Goal: Task Accomplishment & Management: Use online tool/utility

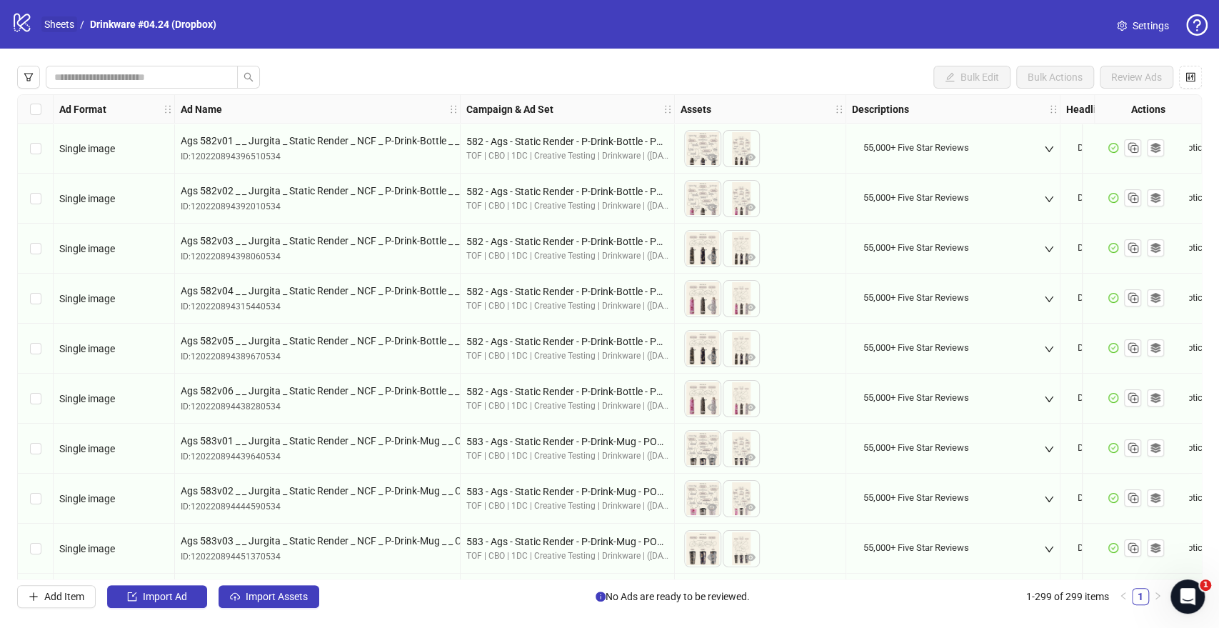
click at [50, 25] on link "Sheets" at bounding box center [59, 24] width 36 height 16
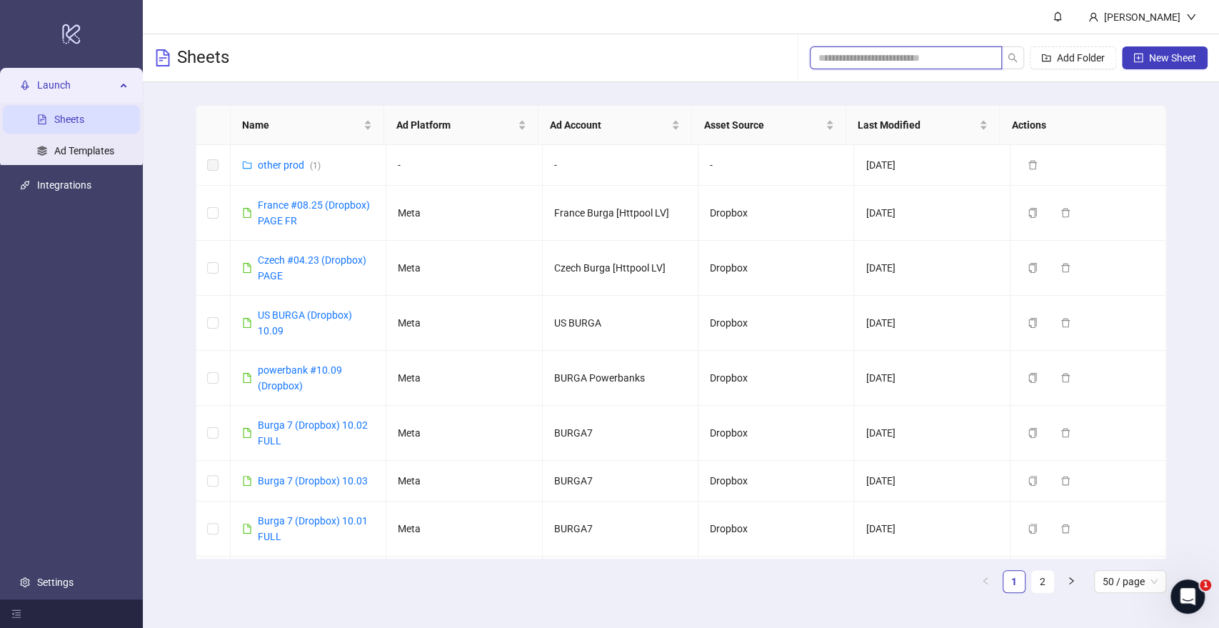
click at [876, 52] on input "search" at bounding box center [900, 58] width 164 height 16
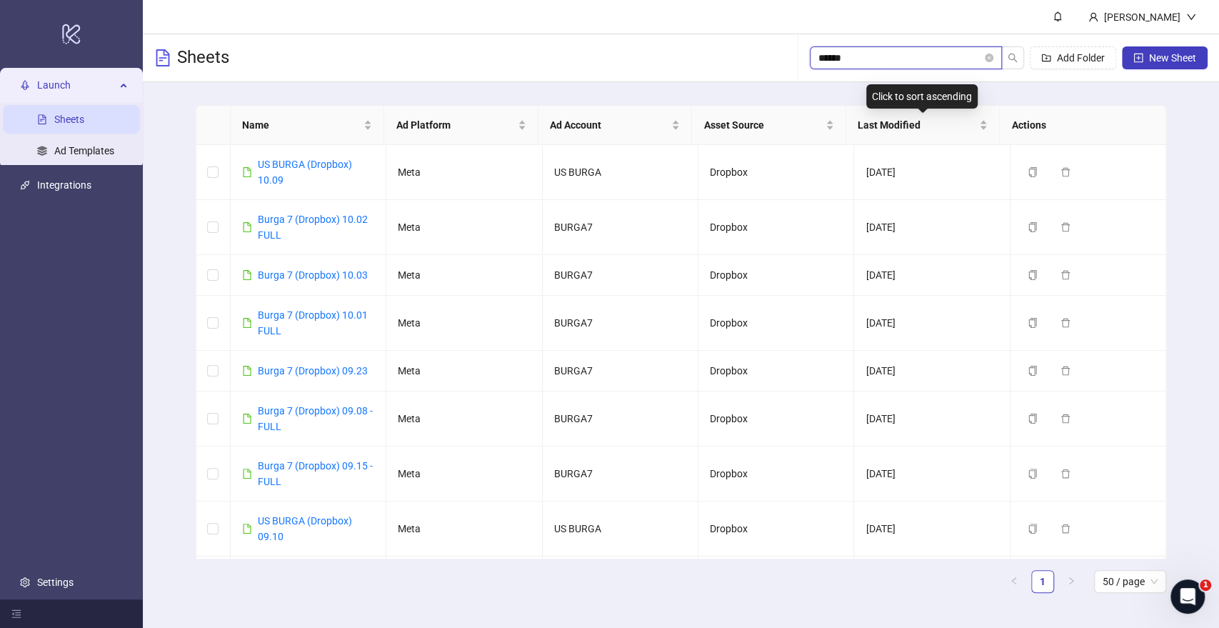
click at [903, 56] on input "*****" at bounding box center [900, 58] width 164 height 16
click at [886, 60] on input "*****" at bounding box center [900, 58] width 164 height 16
type input "*****"
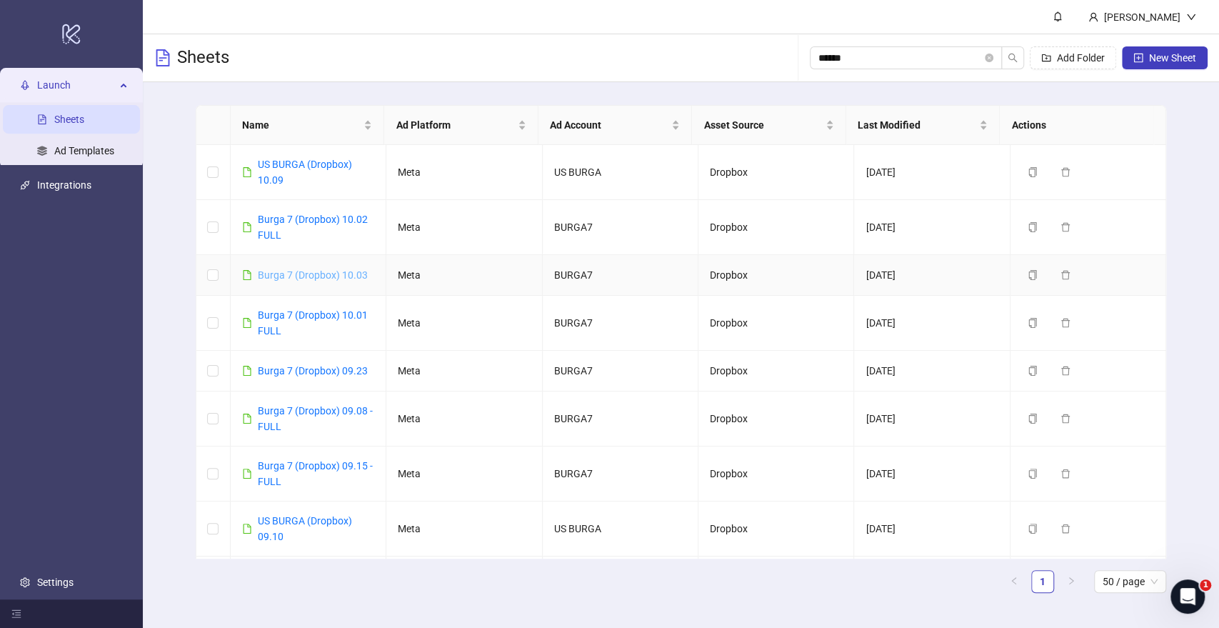
click at [323, 274] on link "Burga 7 (Dropbox) 10.03" at bounding box center [313, 274] width 110 height 11
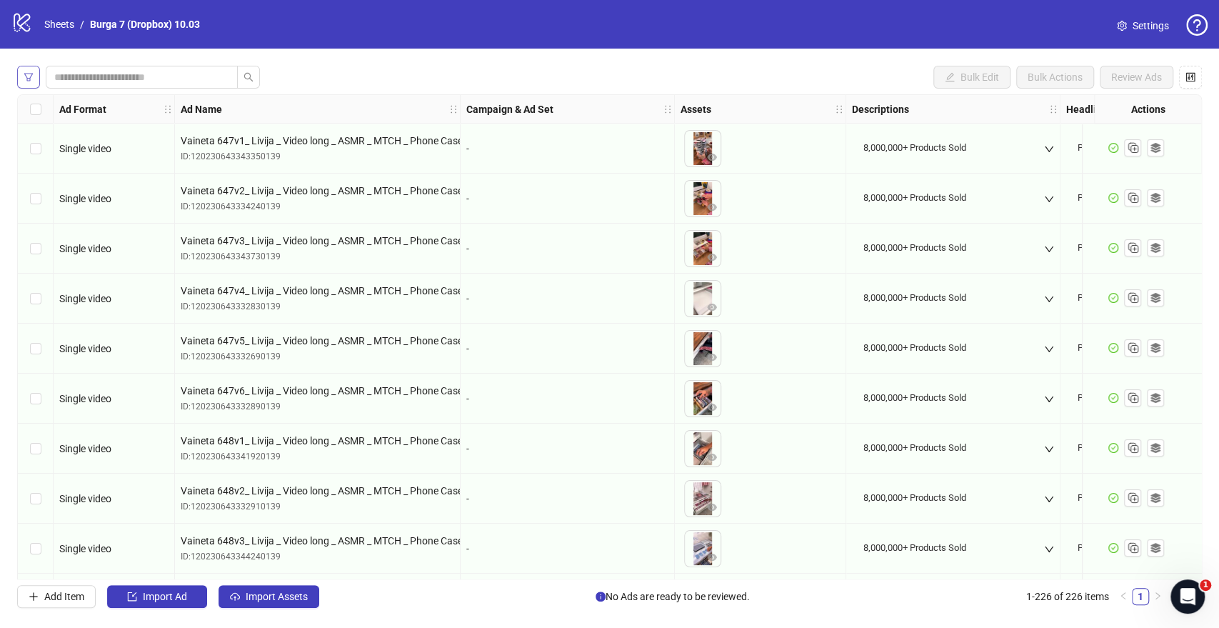
click at [29, 74] on icon "filter" at bounding box center [29, 77] width 10 height 10
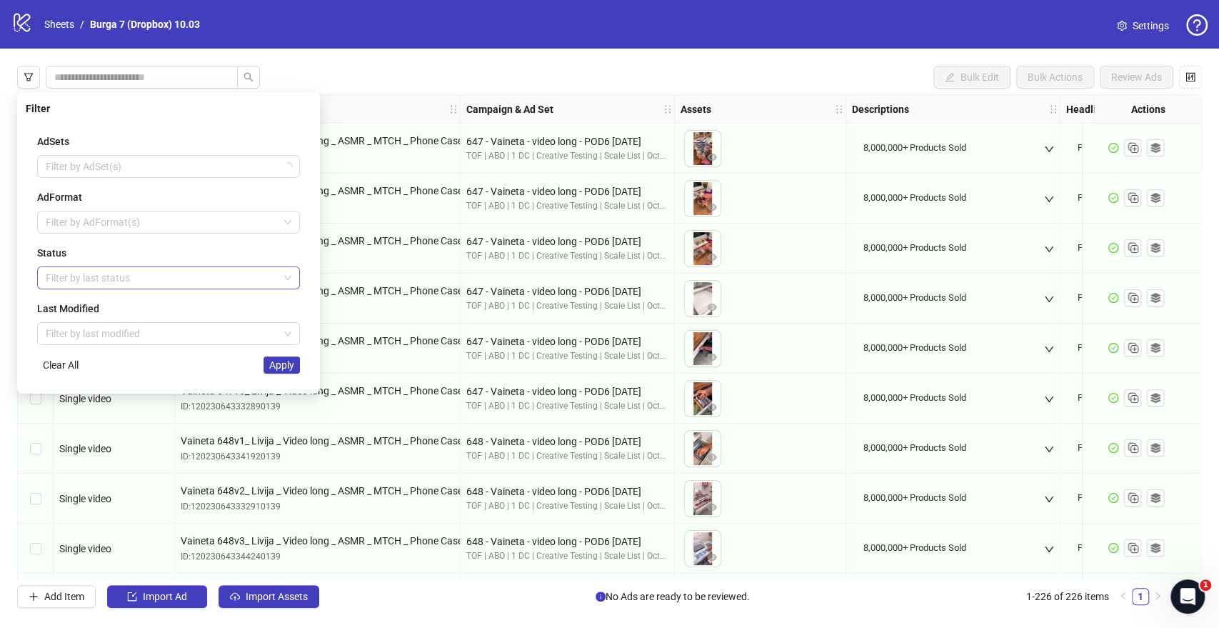
click at [80, 269] on div at bounding box center [161, 278] width 242 height 20
click at [91, 306] on div "Draft" at bounding box center [169, 306] width 240 height 16
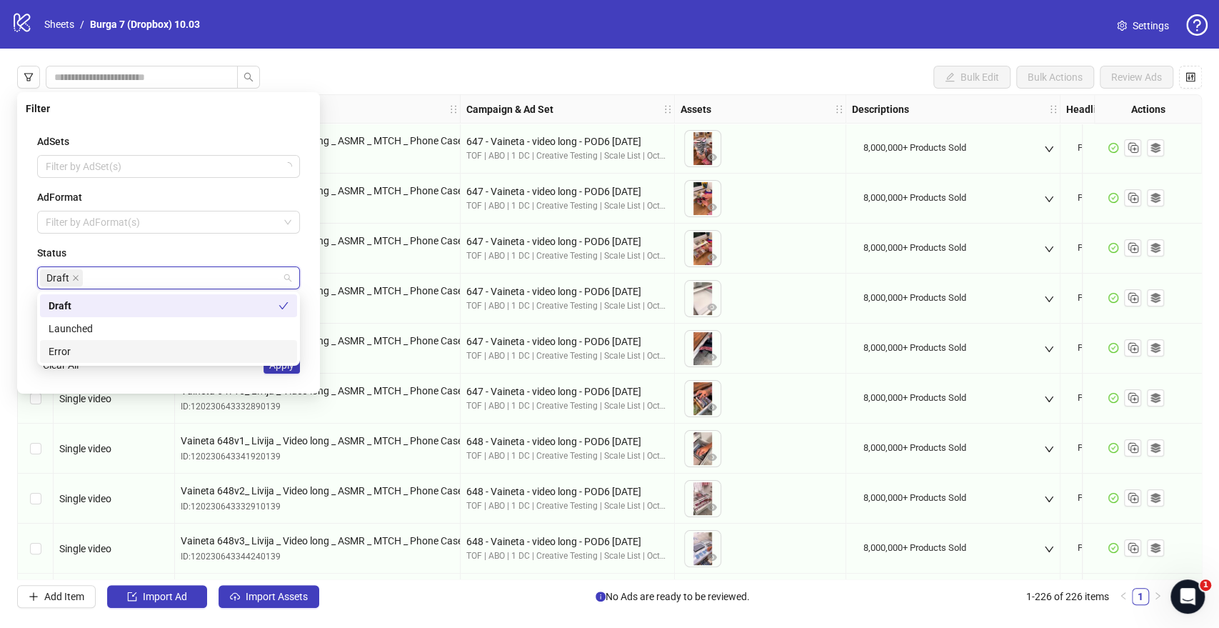
click at [263, 376] on div "AdSets Filter by AdSet(s) AdFormat Filter by AdFormat(s) Status Draft Last Modi…" at bounding box center [169, 253] width 286 height 263
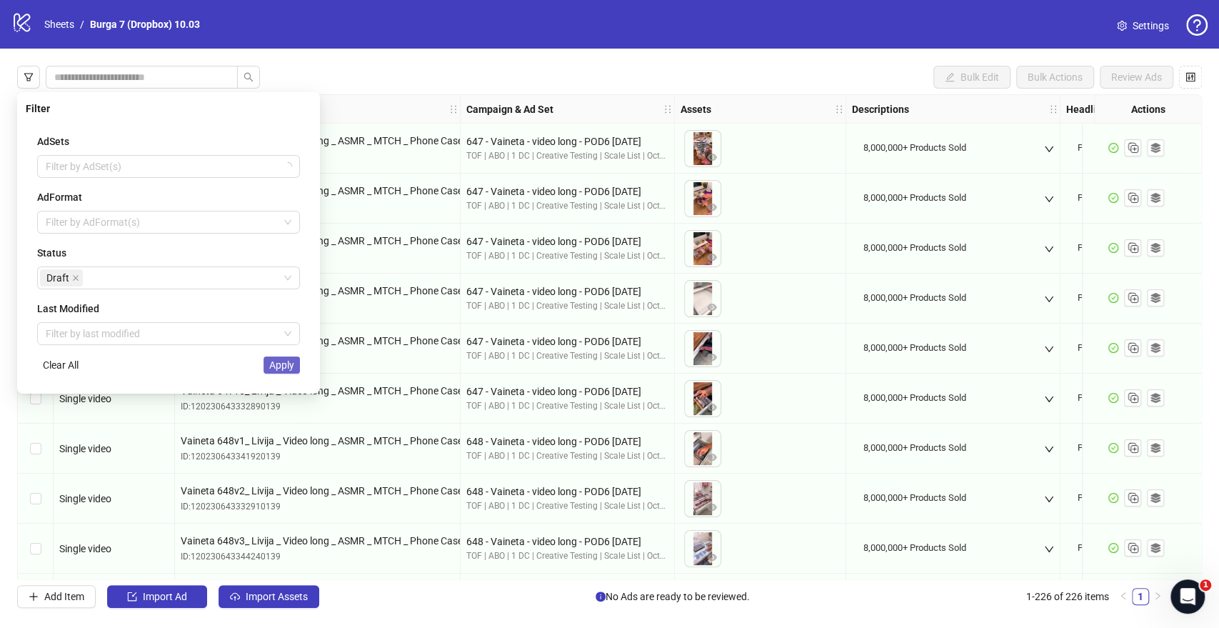
click at [280, 366] on span "Apply" at bounding box center [281, 364] width 25 height 11
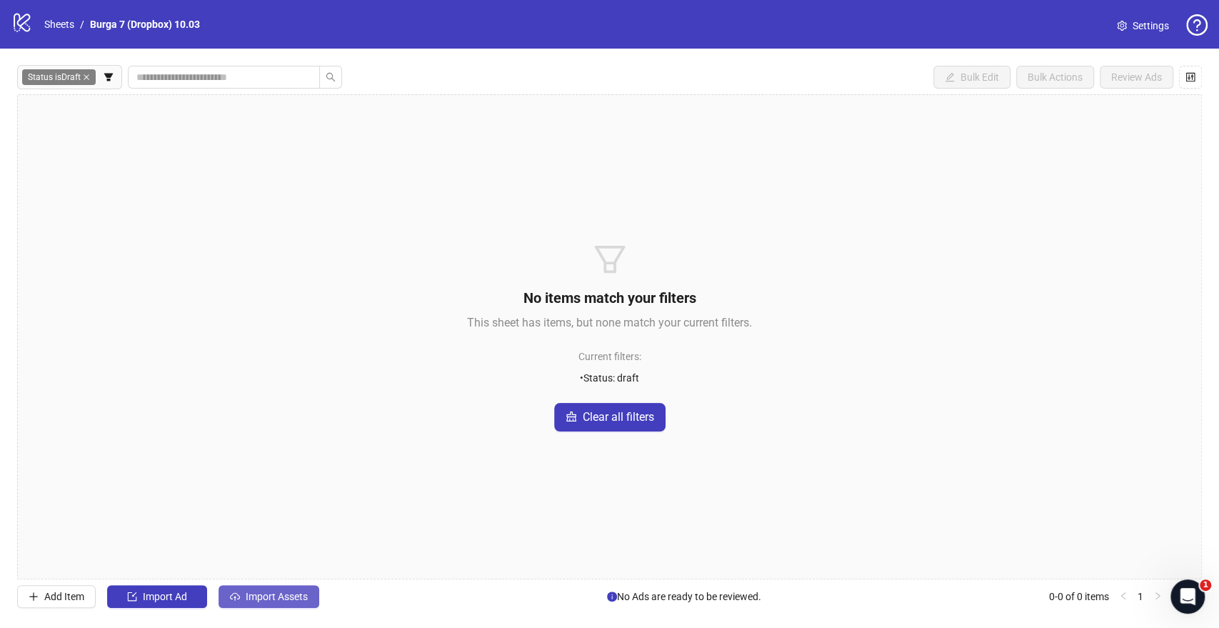
click at [261, 596] on span "Import Assets" at bounding box center [277, 596] width 62 height 11
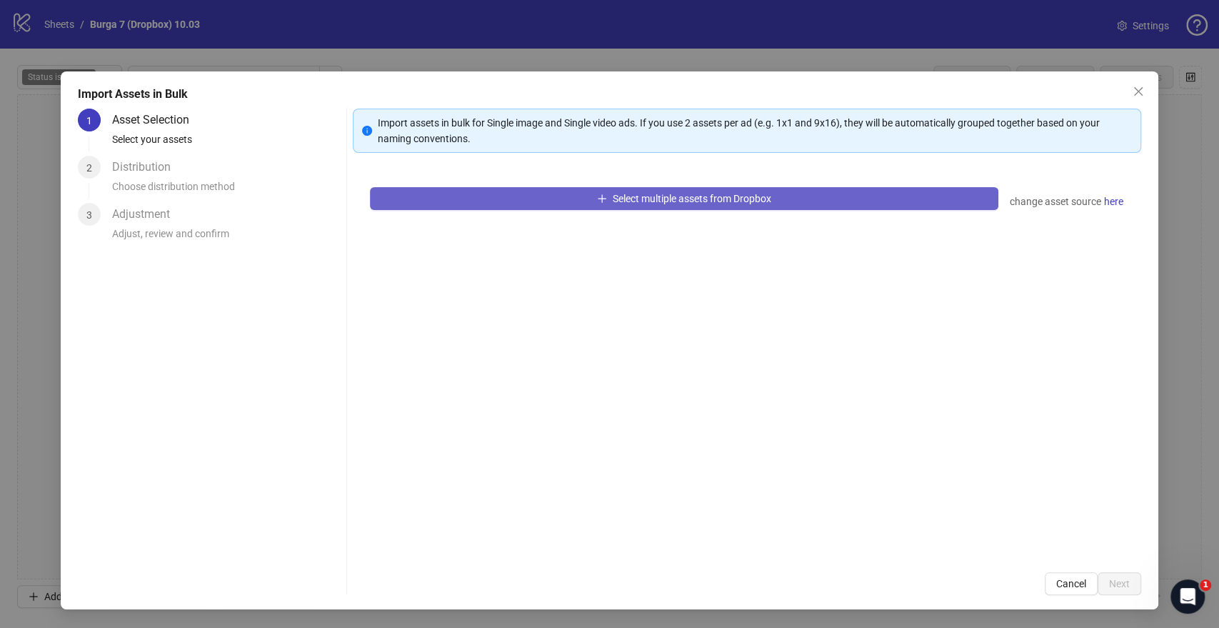
click at [504, 208] on button "Select multiple assets from Dropbox" at bounding box center [684, 198] width 628 height 23
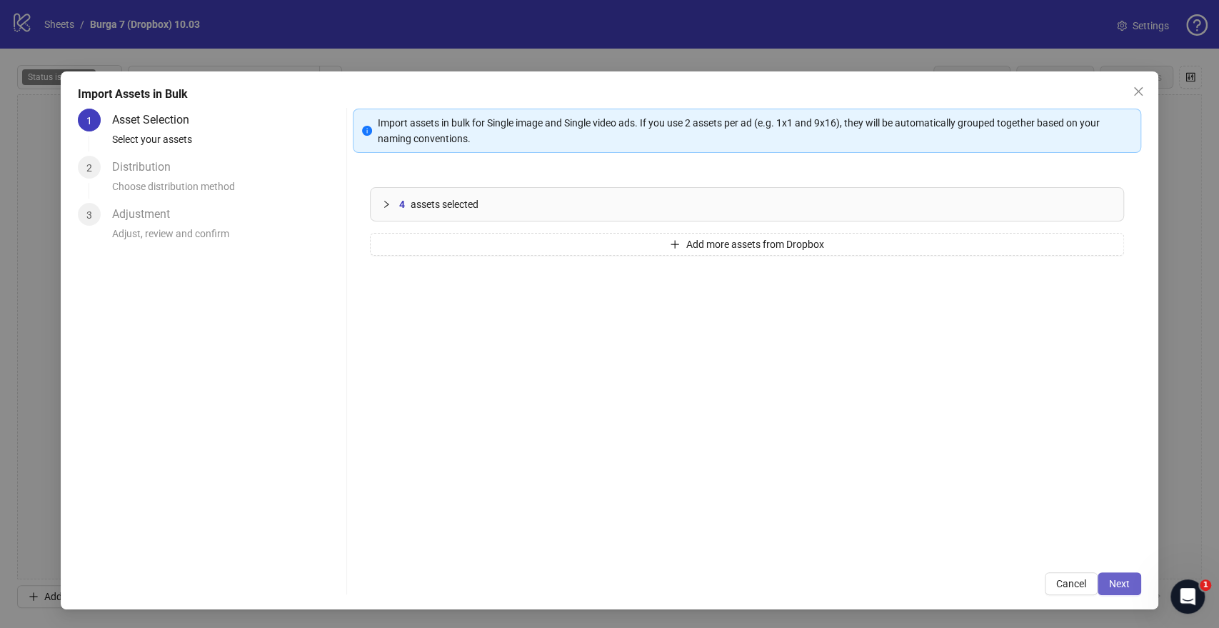
click at [1134, 582] on button "Next" at bounding box center [1120, 583] width 44 height 23
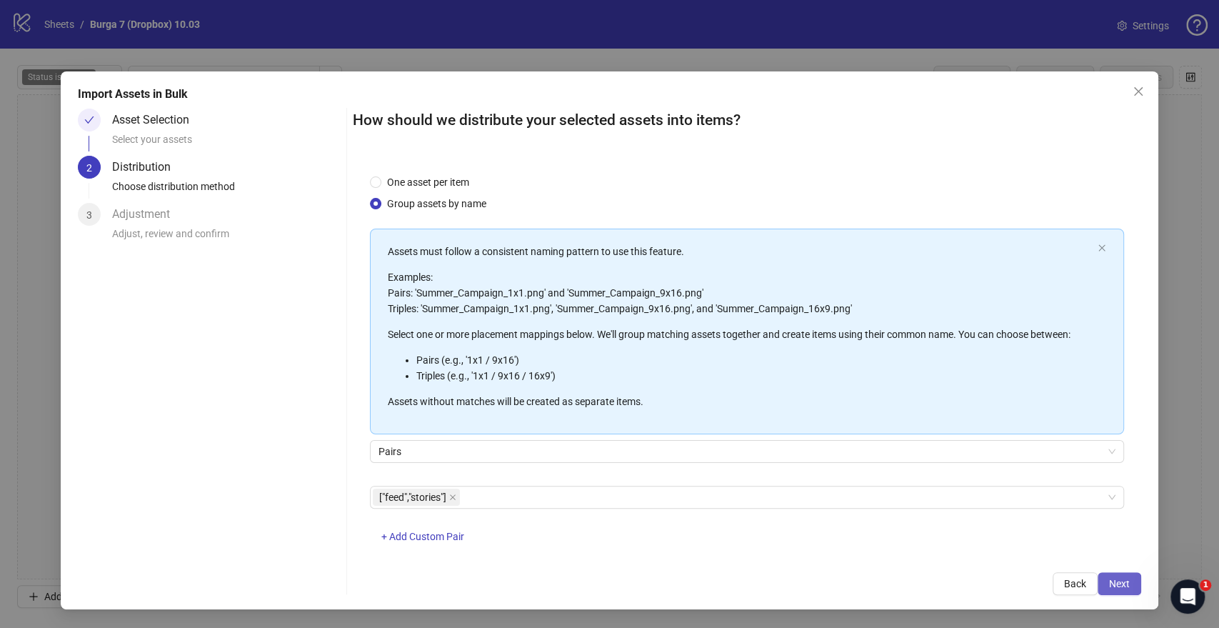
click at [1126, 584] on span "Next" at bounding box center [1119, 583] width 21 height 11
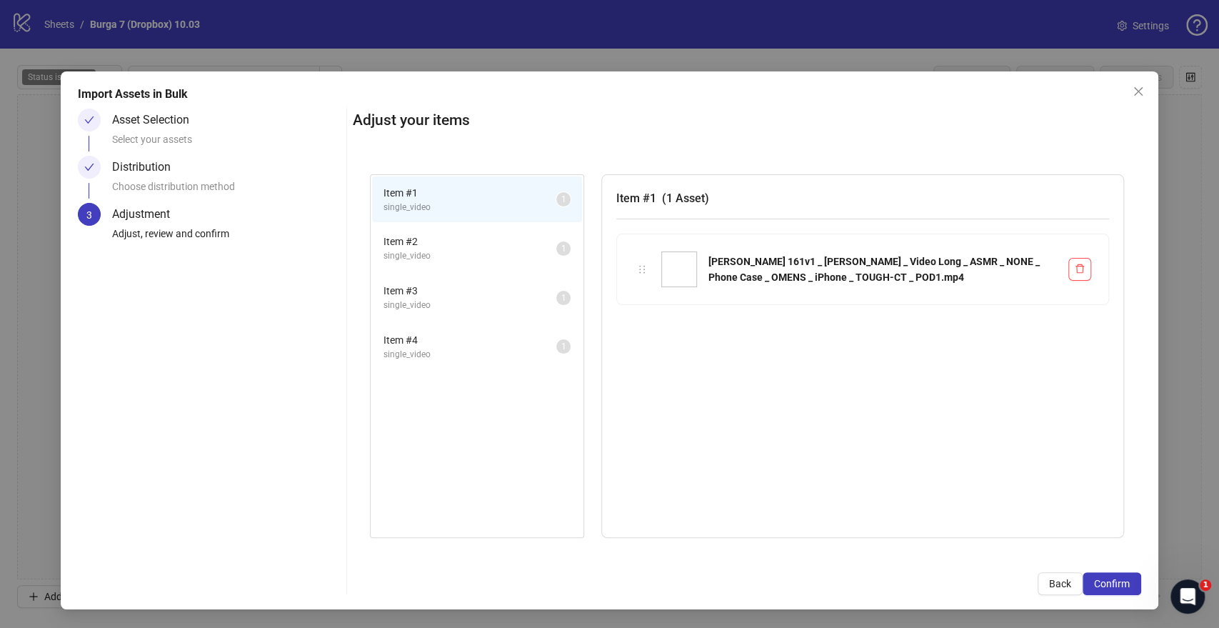
click at [1126, 584] on span "Confirm" at bounding box center [1112, 583] width 36 height 11
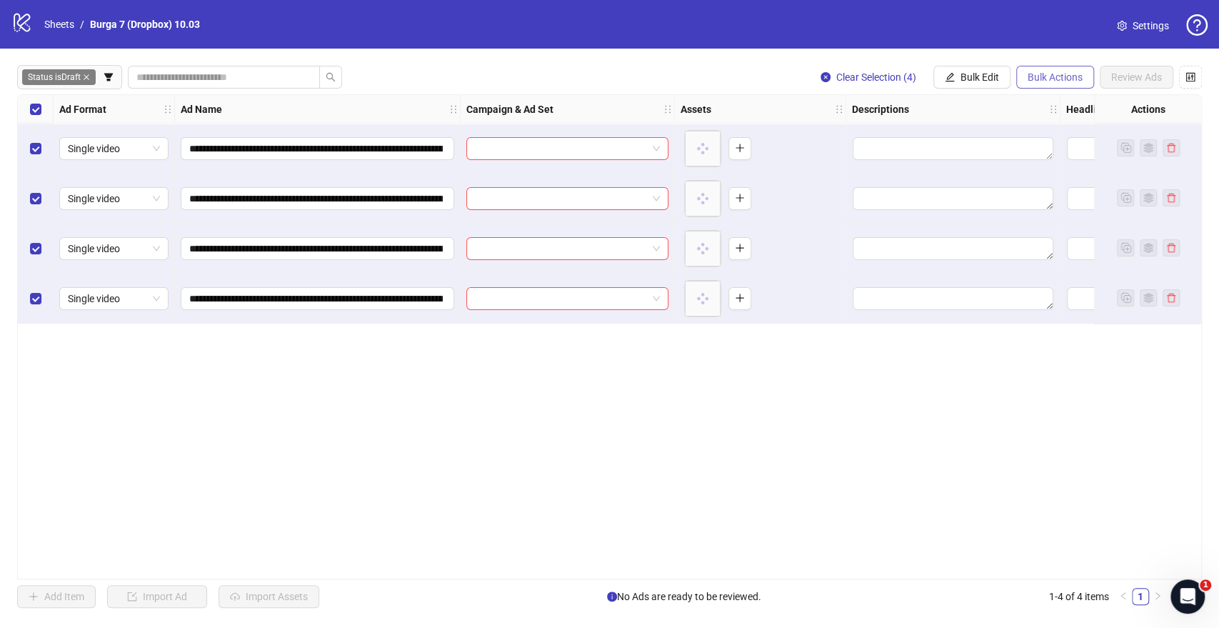
click at [1058, 74] on span "Bulk Actions" at bounding box center [1055, 76] width 55 height 11
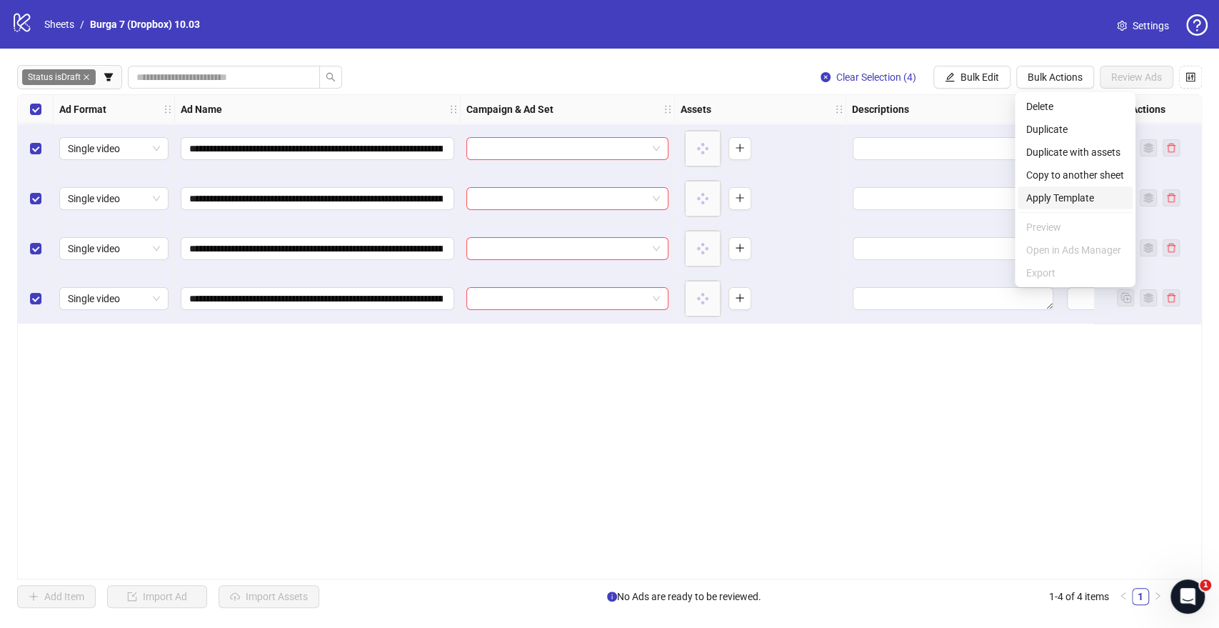
click at [1063, 196] on span "Apply Template" at bounding box center [1075, 198] width 98 height 16
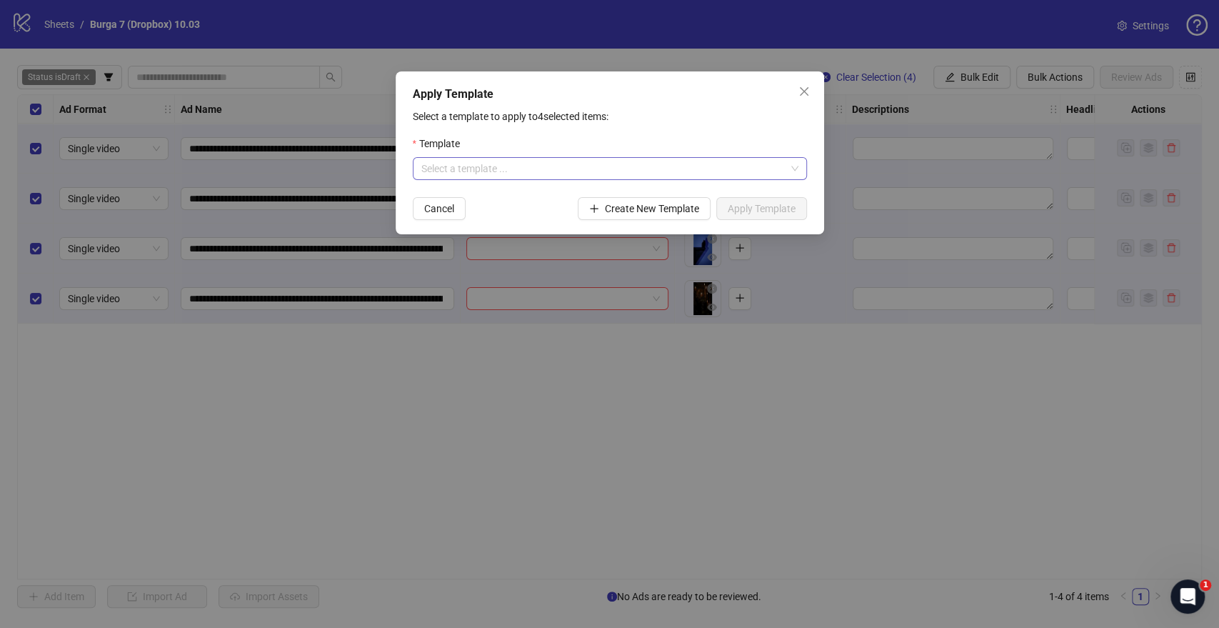
click at [486, 162] on input "search" at bounding box center [603, 168] width 364 height 21
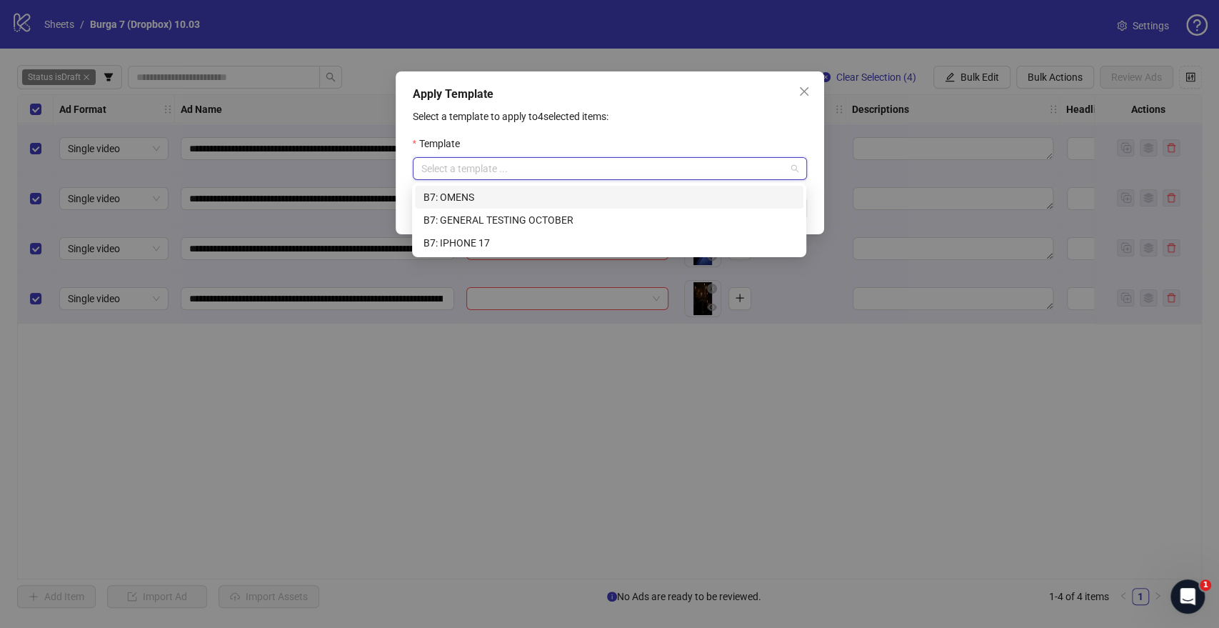
click at [473, 199] on div "B7: OMENS" at bounding box center [609, 197] width 371 height 16
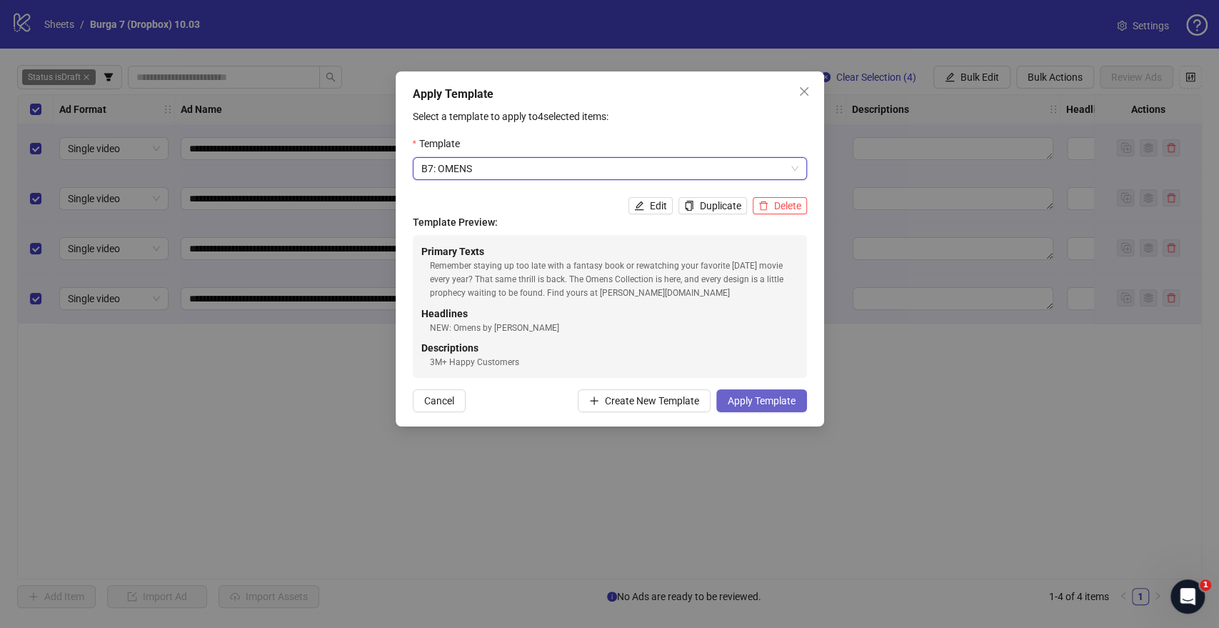
click at [771, 399] on span "Apply Template" at bounding box center [762, 400] width 68 height 11
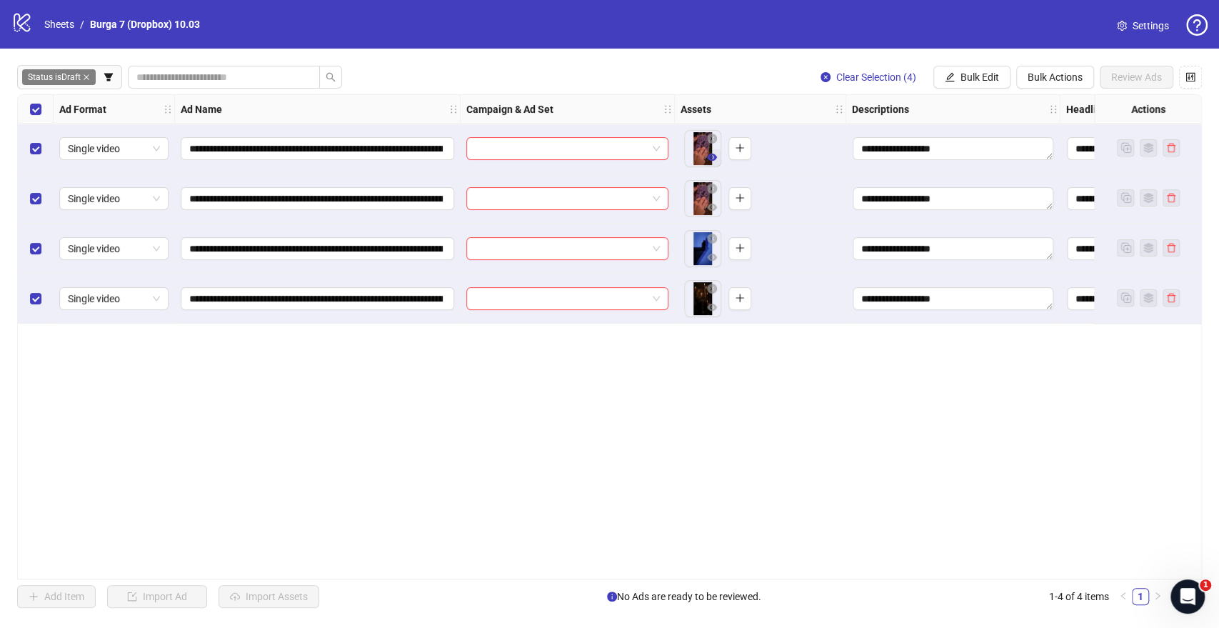
click at [714, 160] on icon "eye" at bounding box center [712, 157] width 10 height 7
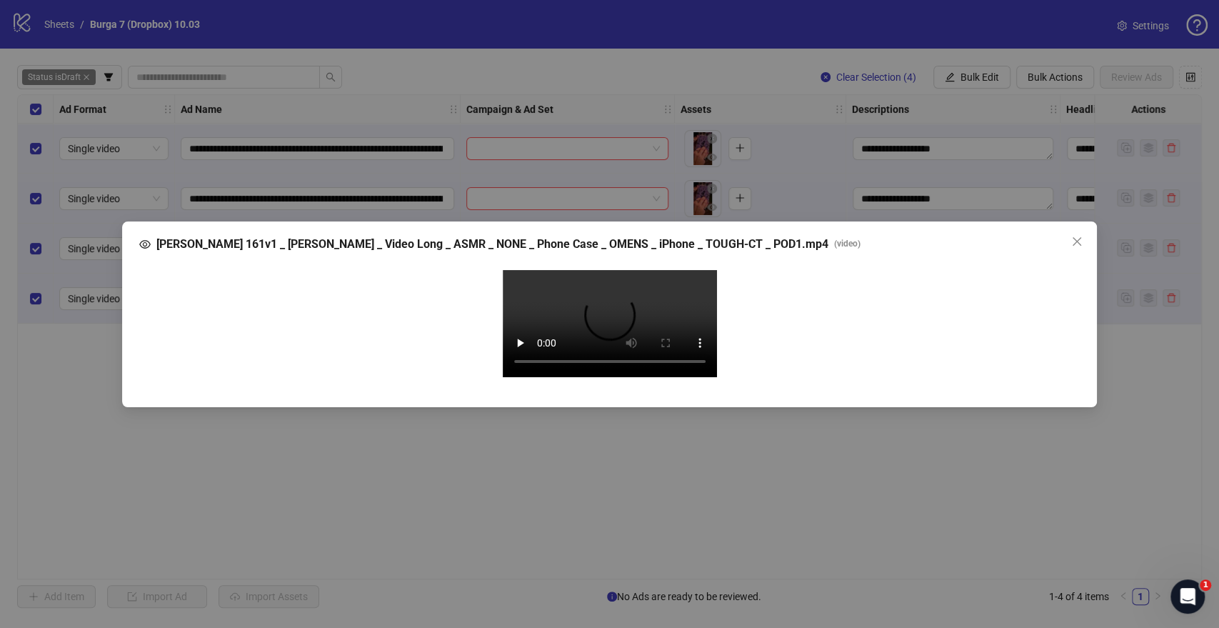
click at [601, 292] on video "Your browser does not support the video tag." at bounding box center [610, 323] width 214 height 107
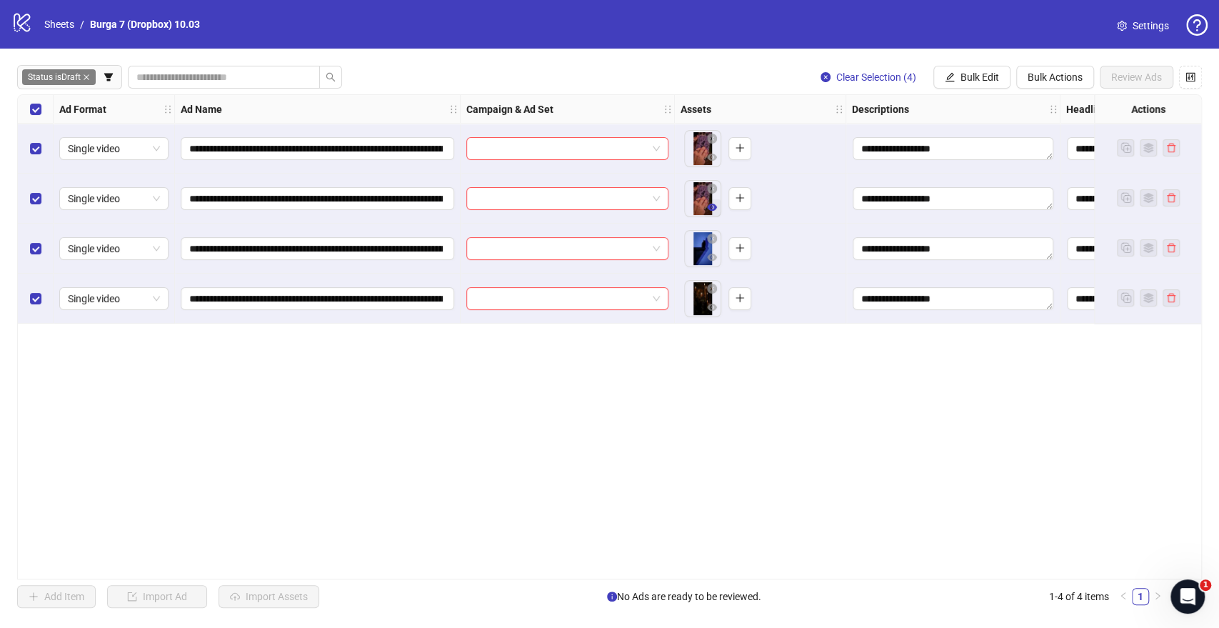
click at [717, 209] on button "button" at bounding box center [711, 207] width 17 height 17
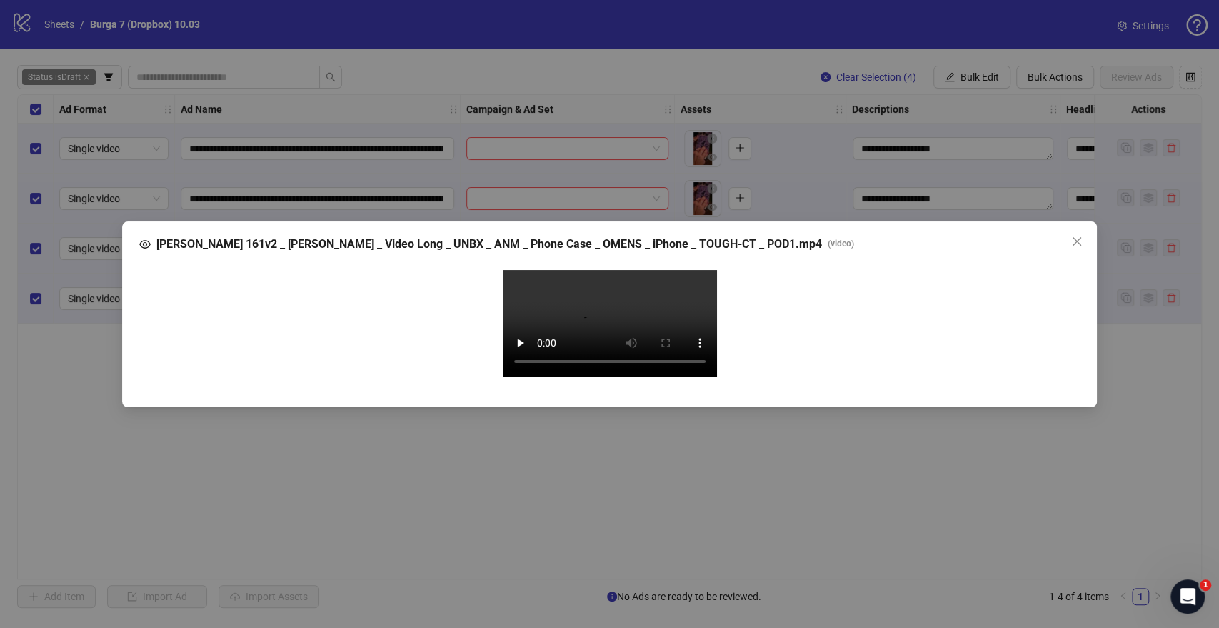
click at [589, 331] on video "Your browser does not support the video tag." at bounding box center [610, 323] width 214 height 107
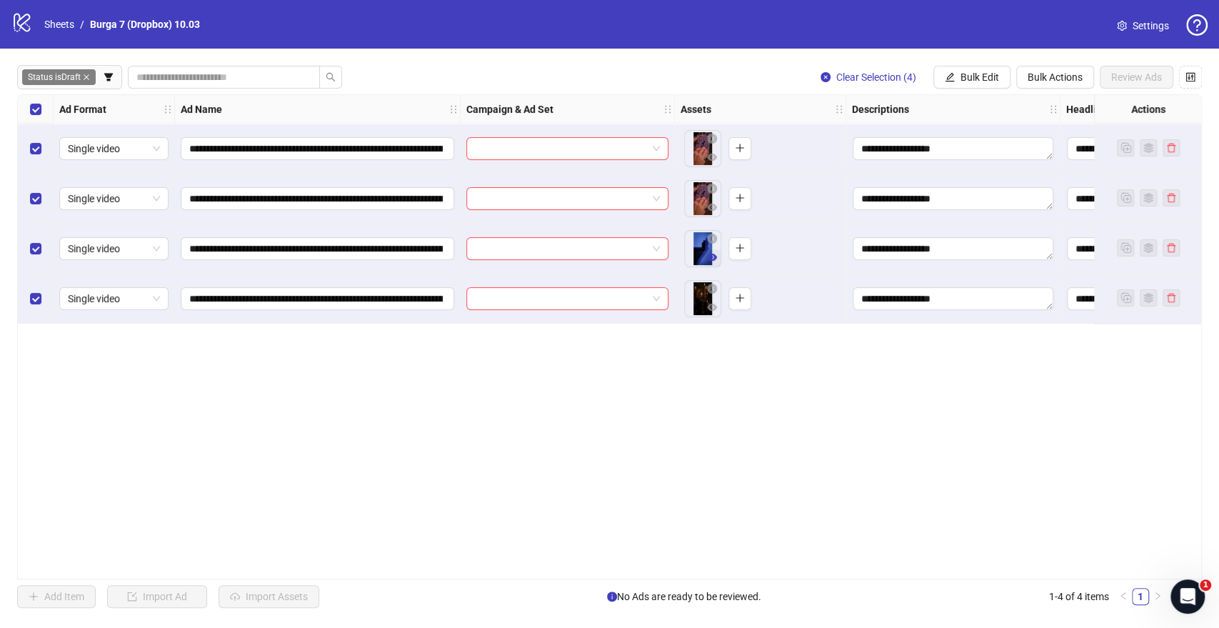
click at [710, 259] on icon "eye" at bounding box center [712, 257] width 10 height 7
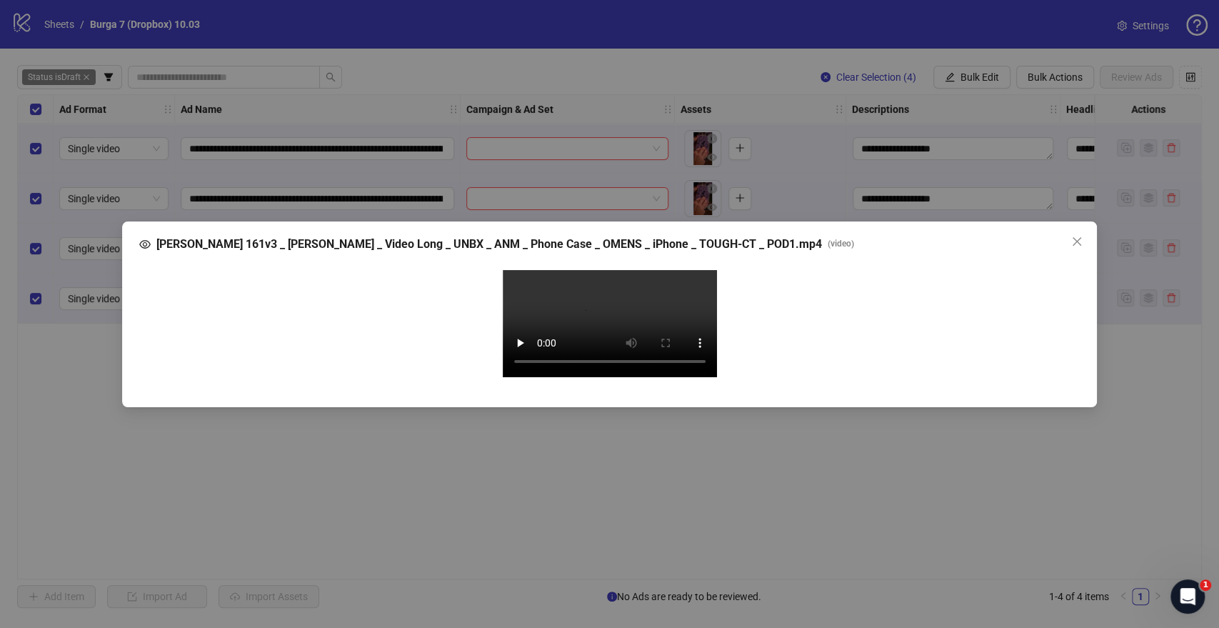
click at [569, 313] on video "Your browser does not support the video tag." at bounding box center [610, 323] width 214 height 107
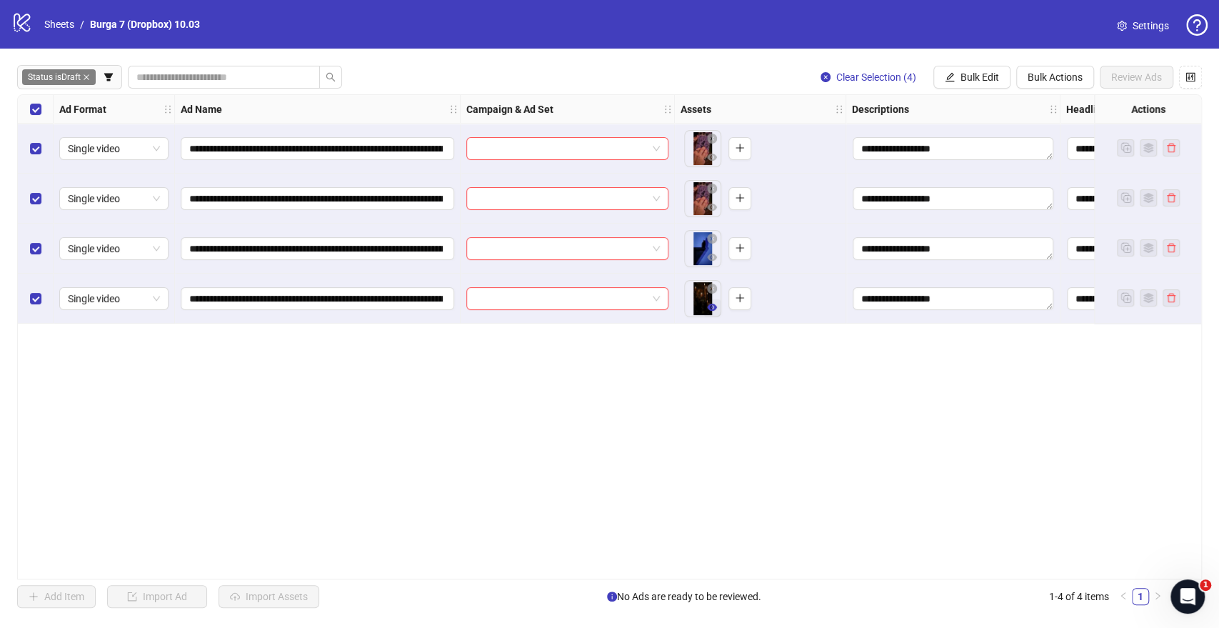
click at [711, 311] on icon "eye" at bounding box center [712, 307] width 10 height 7
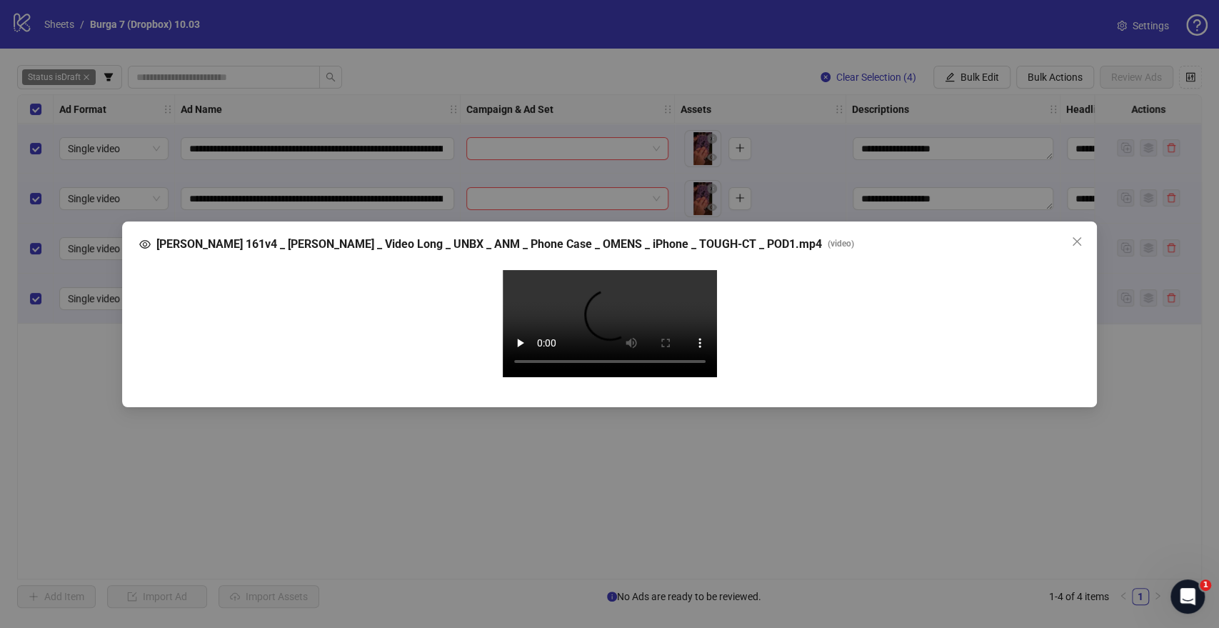
click at [589, 303] on video "Your browser does not support the video tag." at bounding box center [610, 323] width 214 height 107
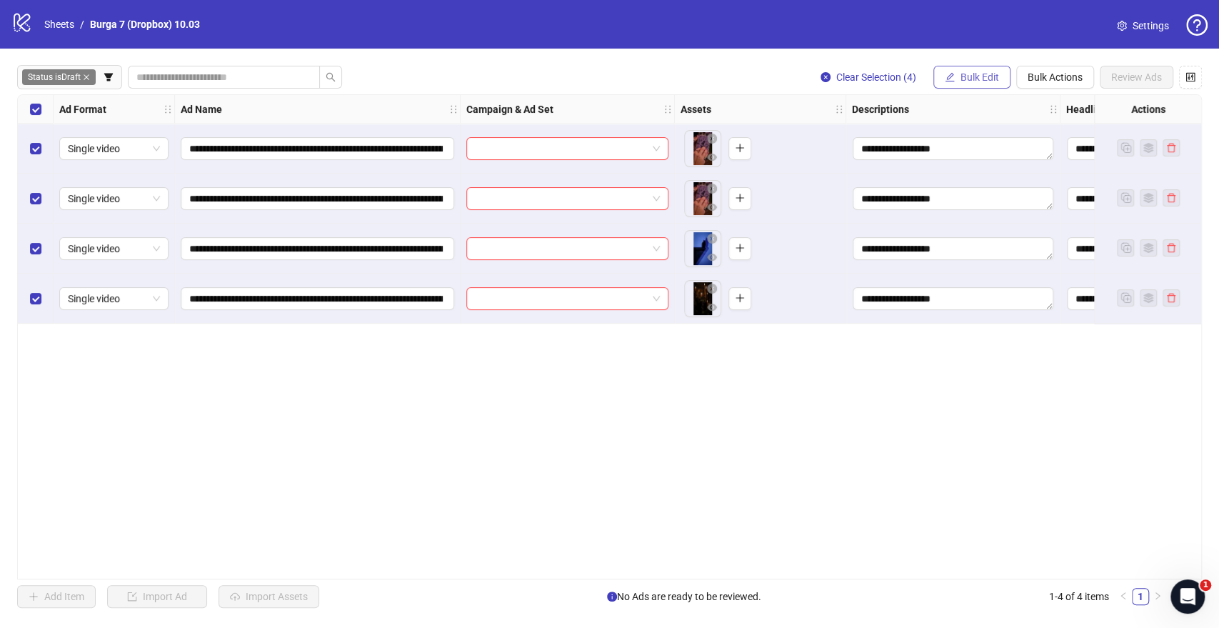
drag, startPoint x: 971, startPoint y: 71, endPoint x: 969, endPoint y: 86, distance: 15.9
click at [972, 71] on span "Bulk Edit" at bounding box center [980, 76] width 39 height 11
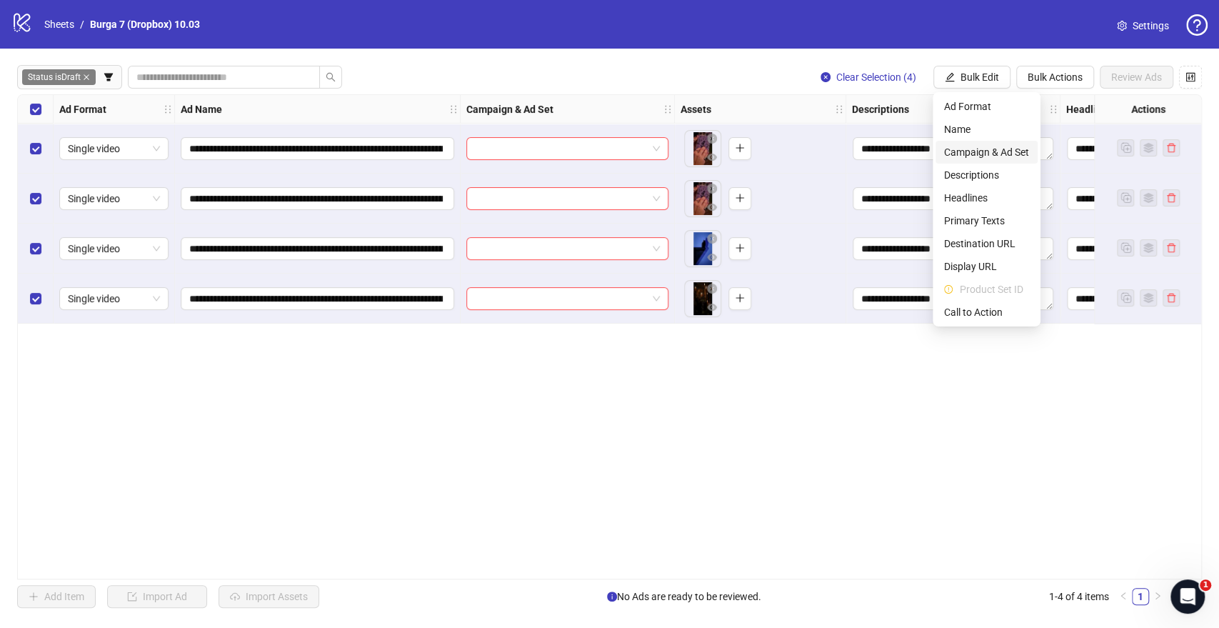
click at [963, 141] on li "Campaign & Ad Set" at bounding box center [987, 152] width 102 height 23
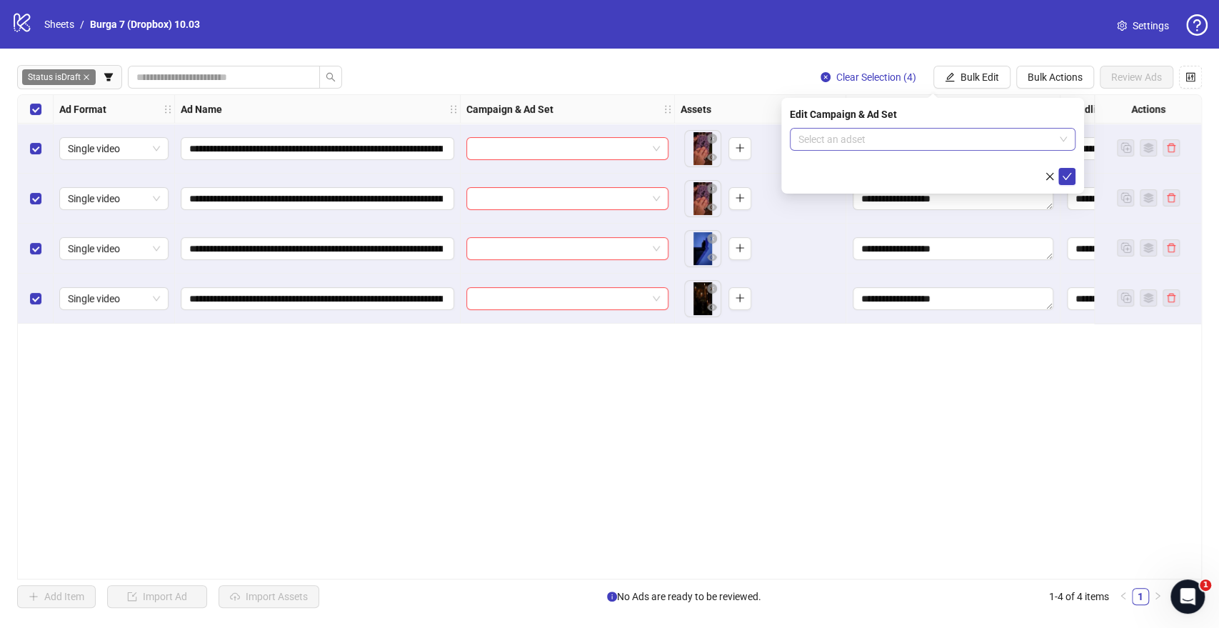
click at [875, 134] on input "search" at bounding box center [926, 139] width 256 height 21
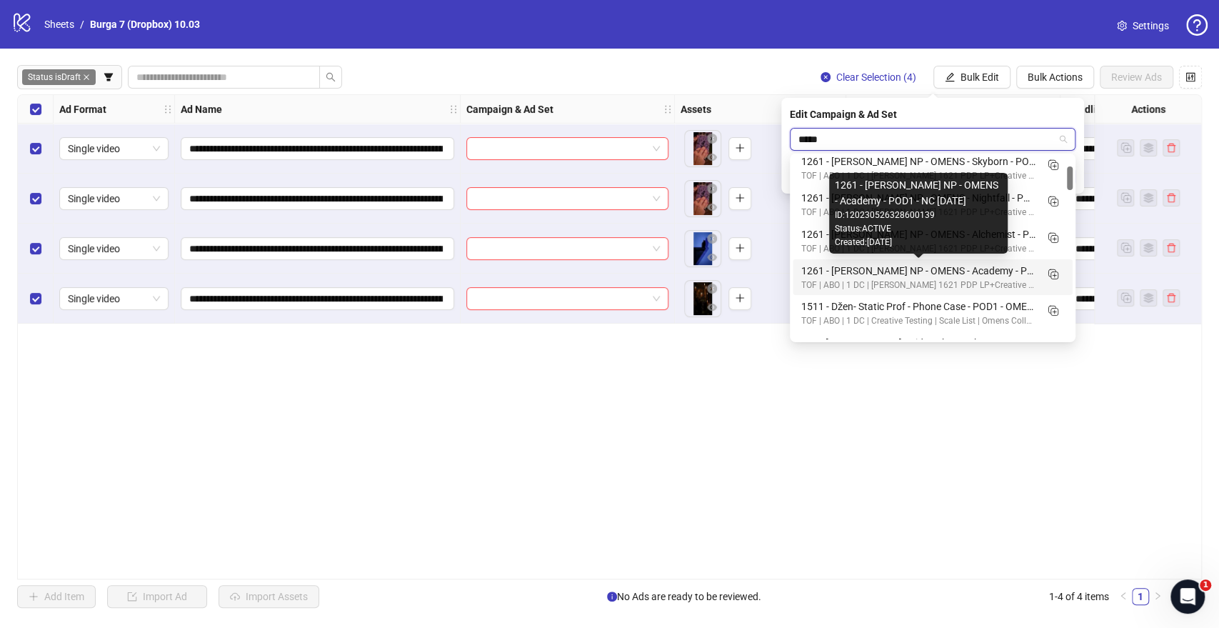
scroll to position [159, 0]
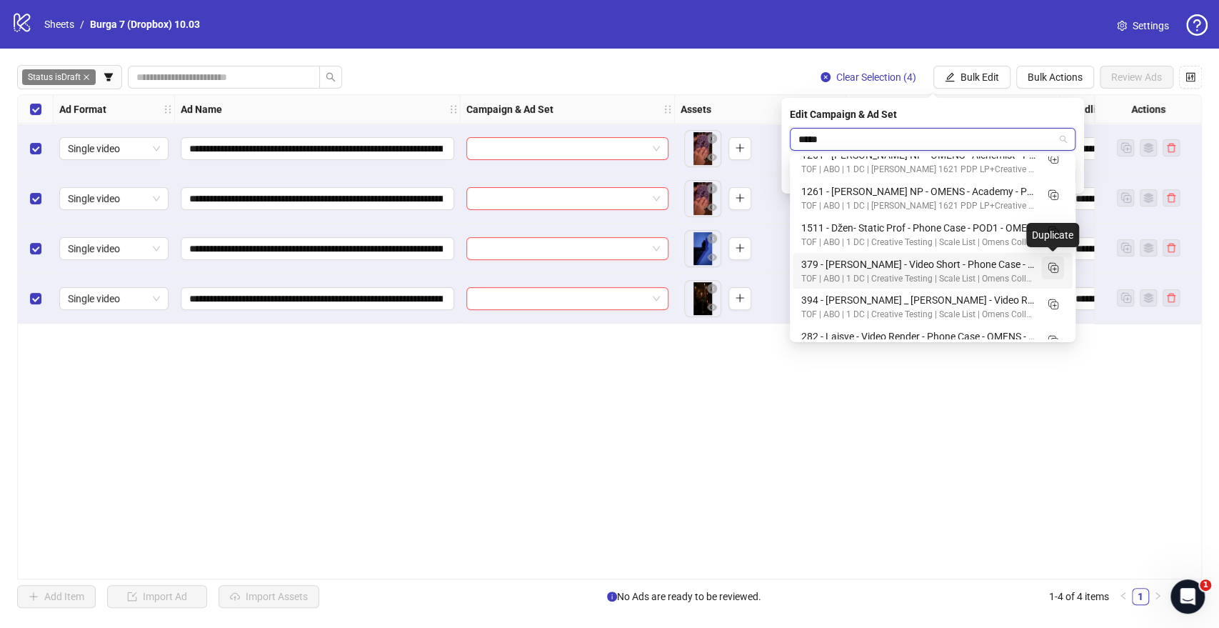
click at [1051, 266] on rect "Duplicate" at bounding box center [1054, 268] width 7 height 7
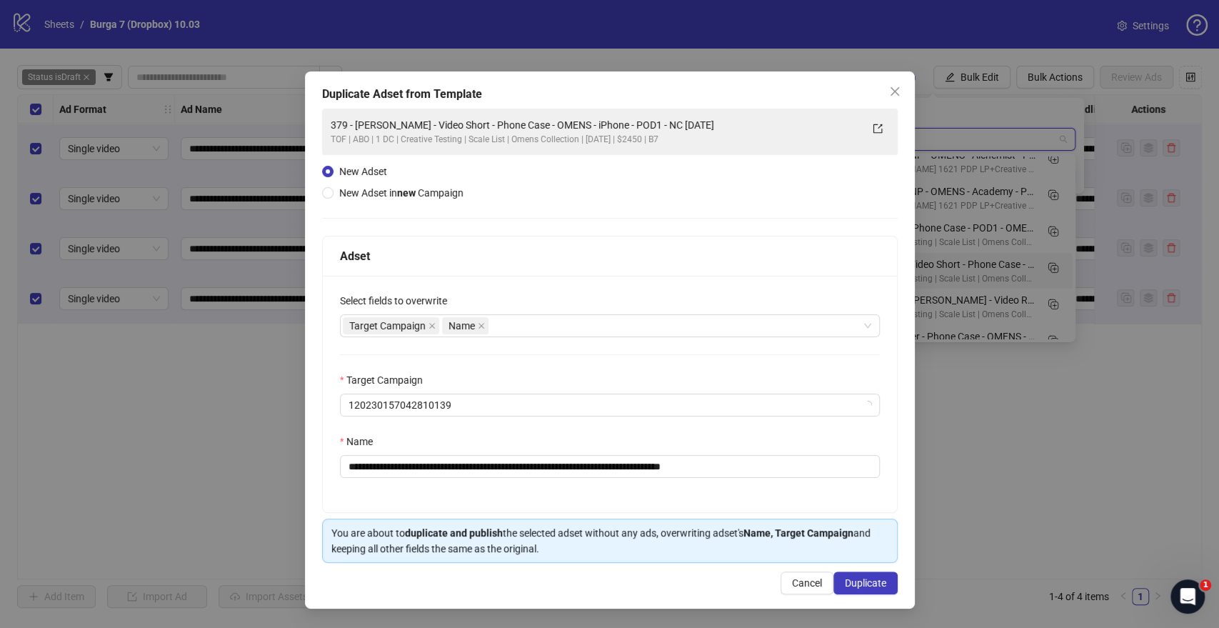
type input "*****"
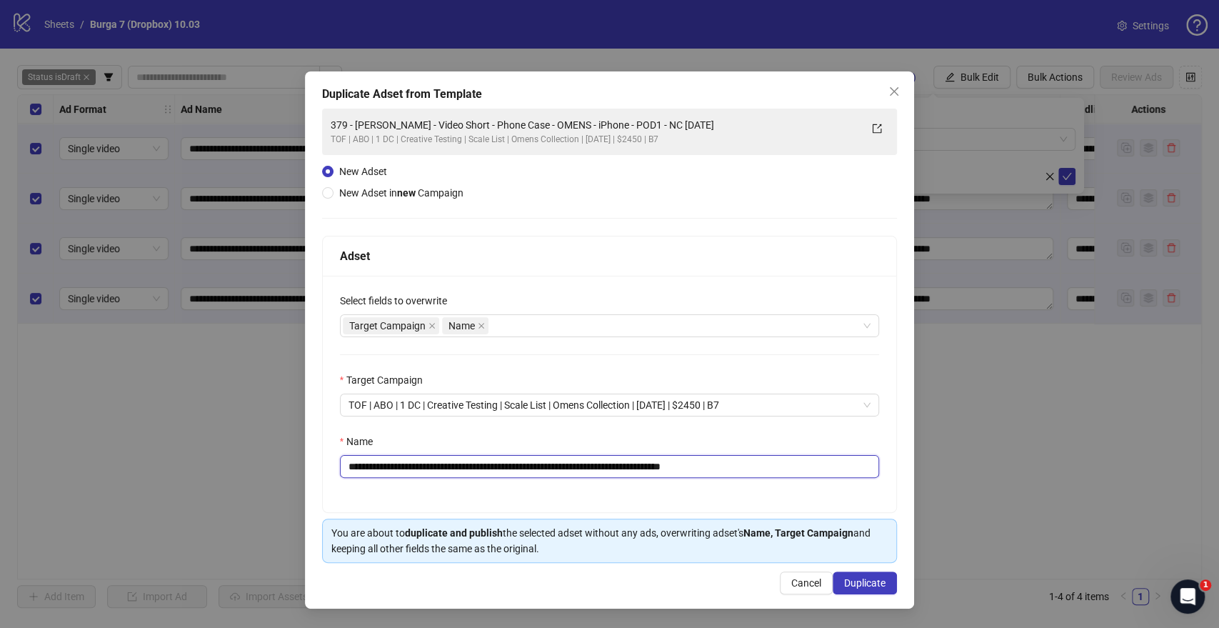
drag, startPoint x: 665, startPoint y: 466, endPoint x: 270, endPoint y: 461, distance: 395.0
click at [11, 481] on div "**********" at bounding box center [609, 314] width 1219 height 628
paste input "text"
drag, startPoint x: 732, startPoint y: 464, endPoint x: 778, endPoint y: 467, distance: 45.8
click at [778, 467] on input "**********" at bounding box center [610, 466] width 540 height 23
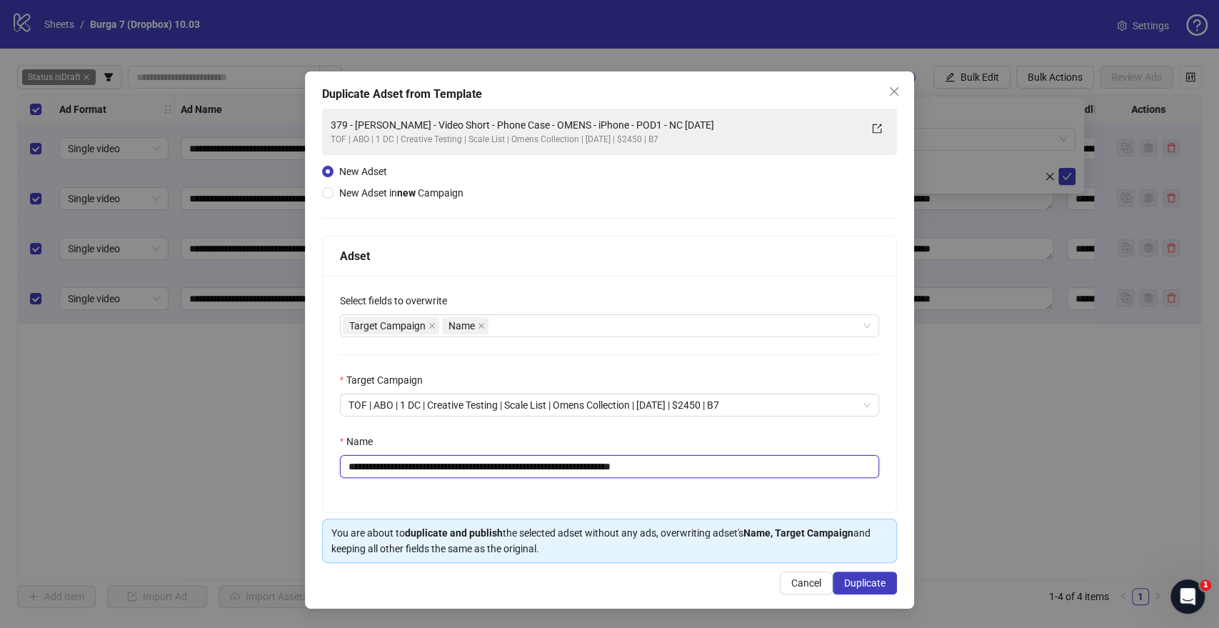
type input "**********"
click at [794, 486] on div "**********" at bounding box center [610, 394] width 574 height 236
click at [858, 581] on span "Duplicate" at bounding box center [864, 582] width 41 height 11
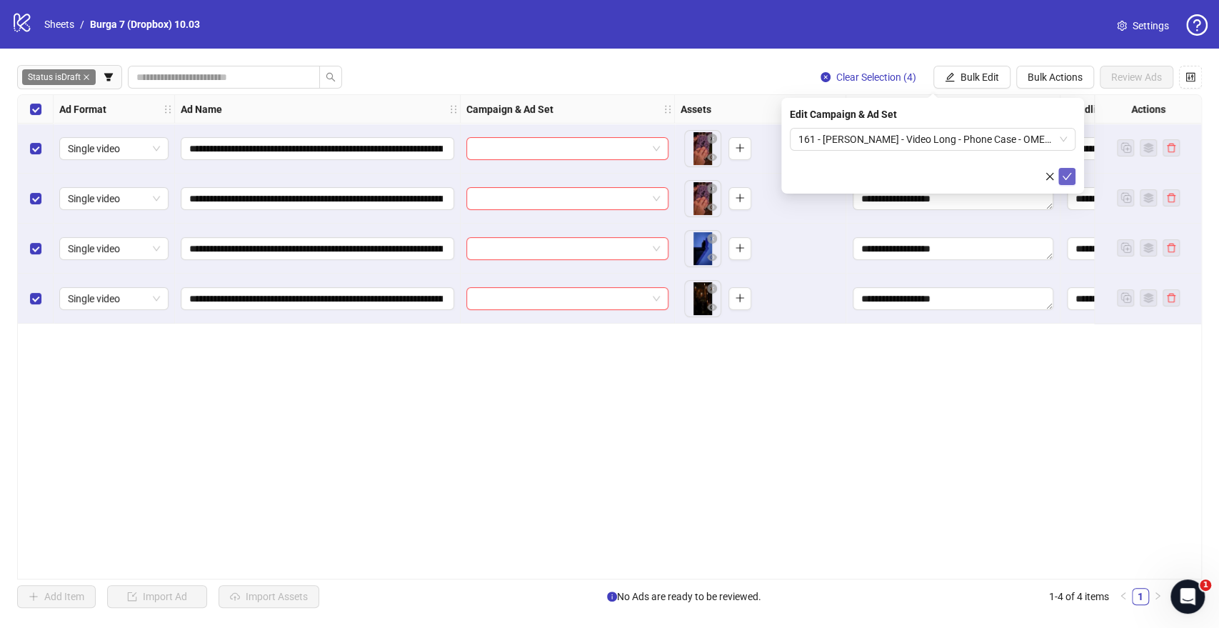
click at [1068, 174] on icon "check" at bounding box center [1067, 176] width 10 height 10
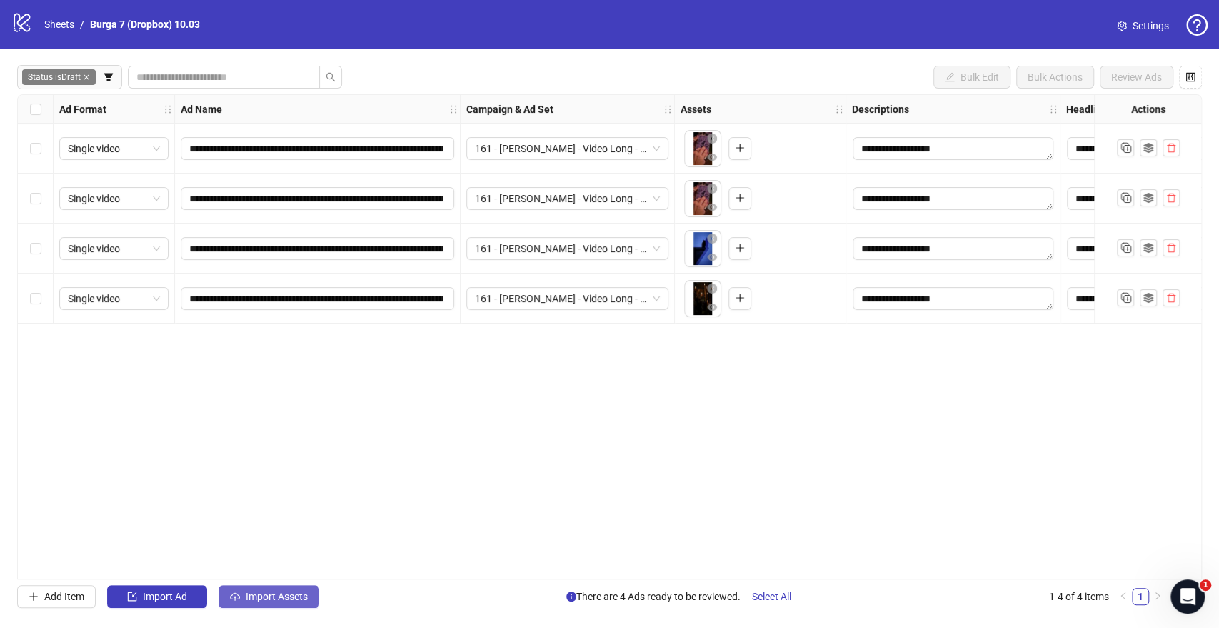
click at [296, 594] on span "Import Assets" at bounding box center [277, 596] width 62 height 11
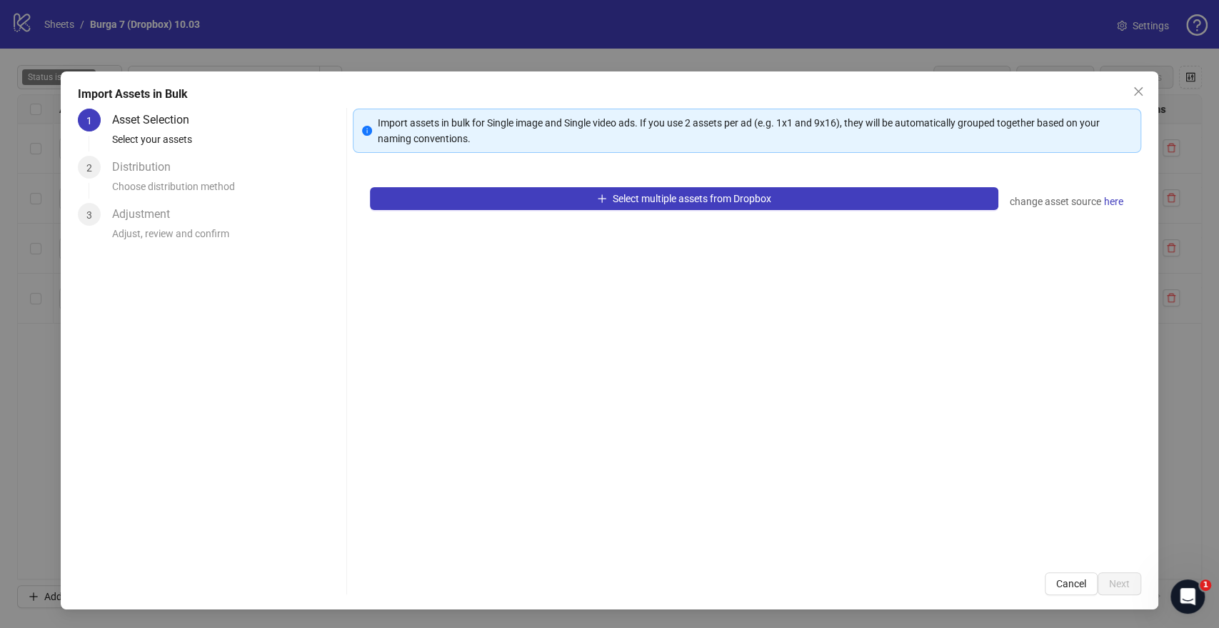
click at [543, 217] on div "Select multiple assets from Dropbox change asset source here" at bounding box center [747, 362] width 788 height 385
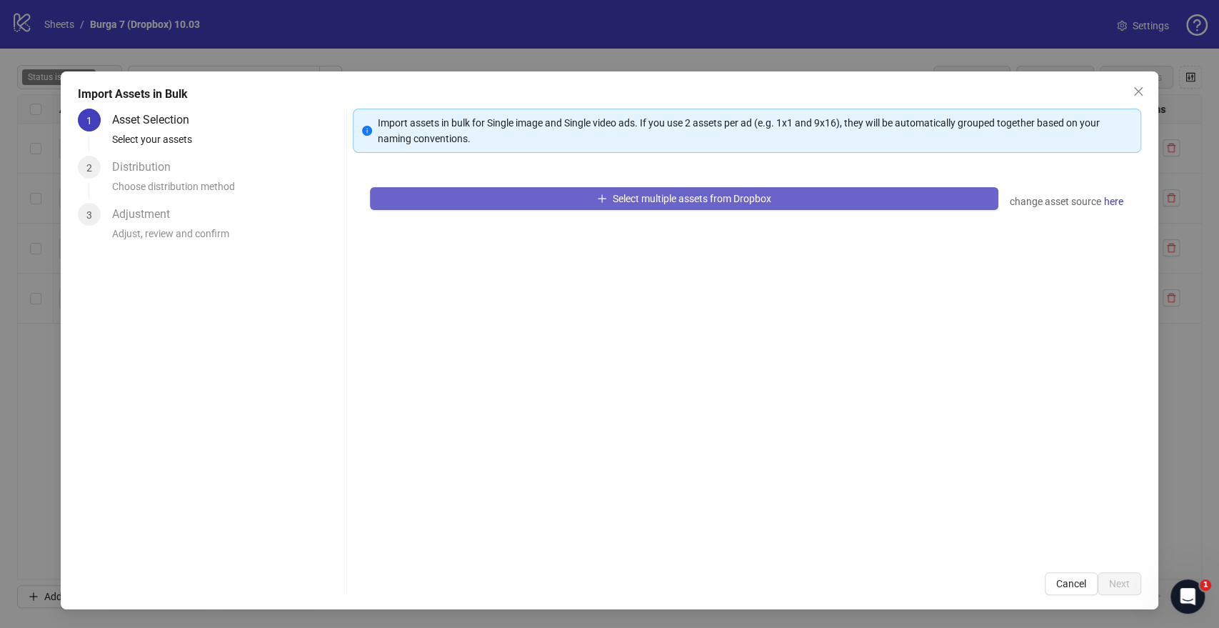
click at [559, 202] on button "Select multiple assets from Dropbox" at bounding box center [684, 198] width 628 height 23
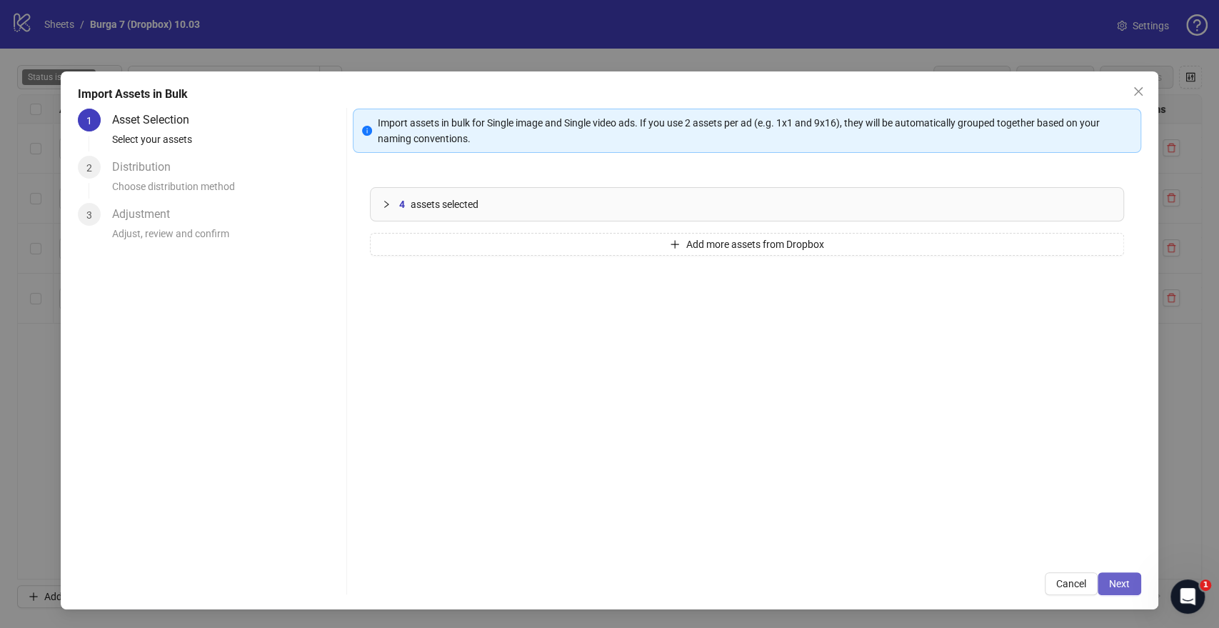
click at [1131, 588] on button "Next" at bounding box center [1120, 583] width 44 height 23
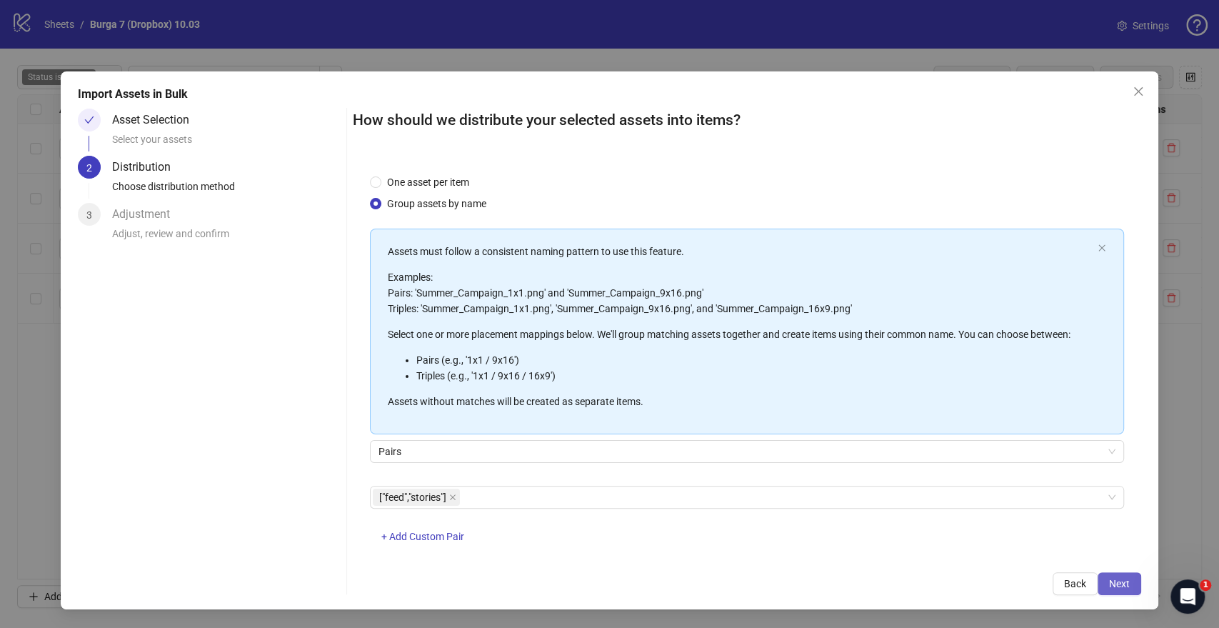
click at [1131, 587] on button "Next" at bounding box center [1120, 583] width 44 height 23
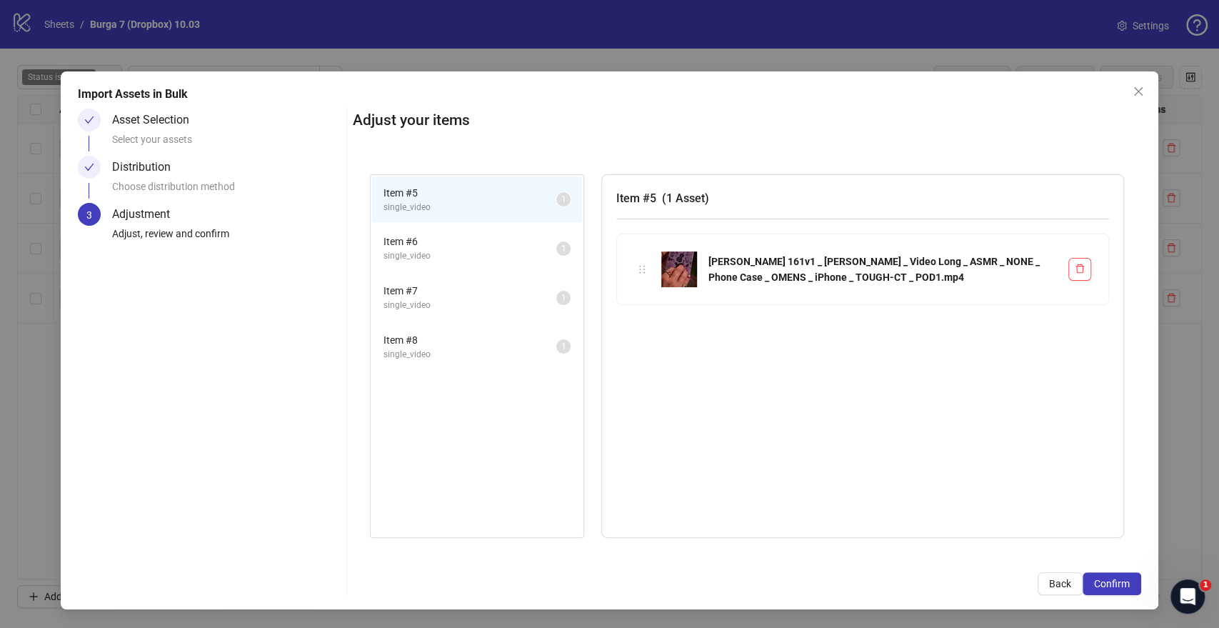
click at [1131, 587] on button "Confirm" at bounding box center [1112, 583] width 59 height 23
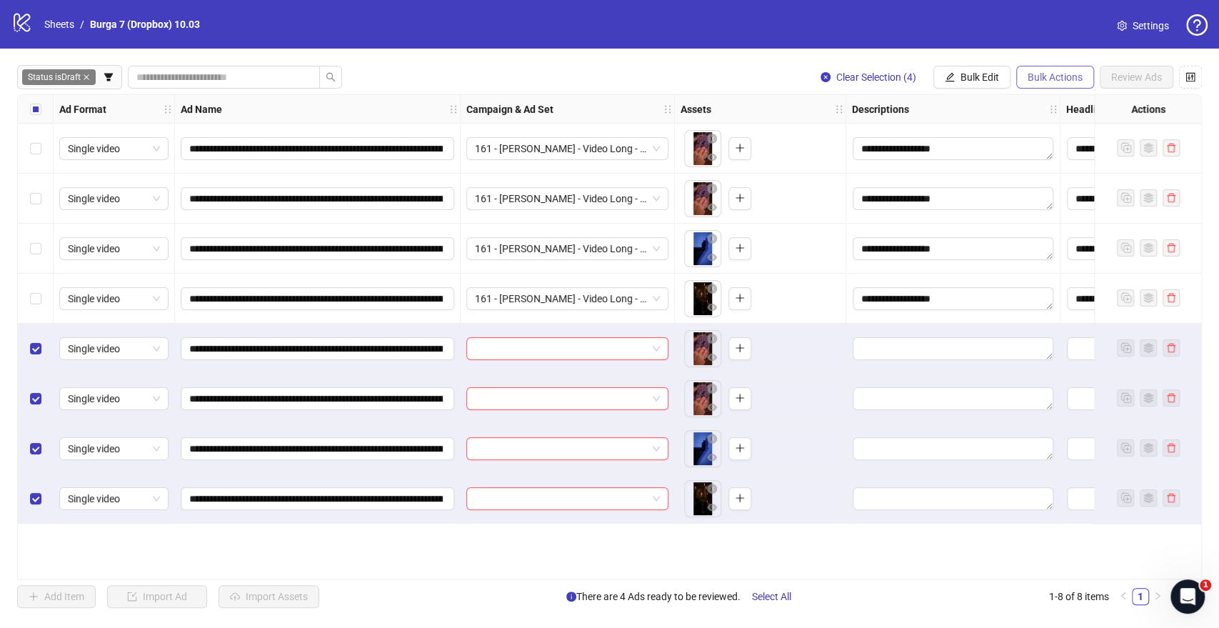
click at [1047, 73] on span "Bulk Actions" at bounding box center [1055, 76] width 55 height 11
click at [1041, 199] on span "Apply Template" at bounding box center [1075, 198] width 98 height 16
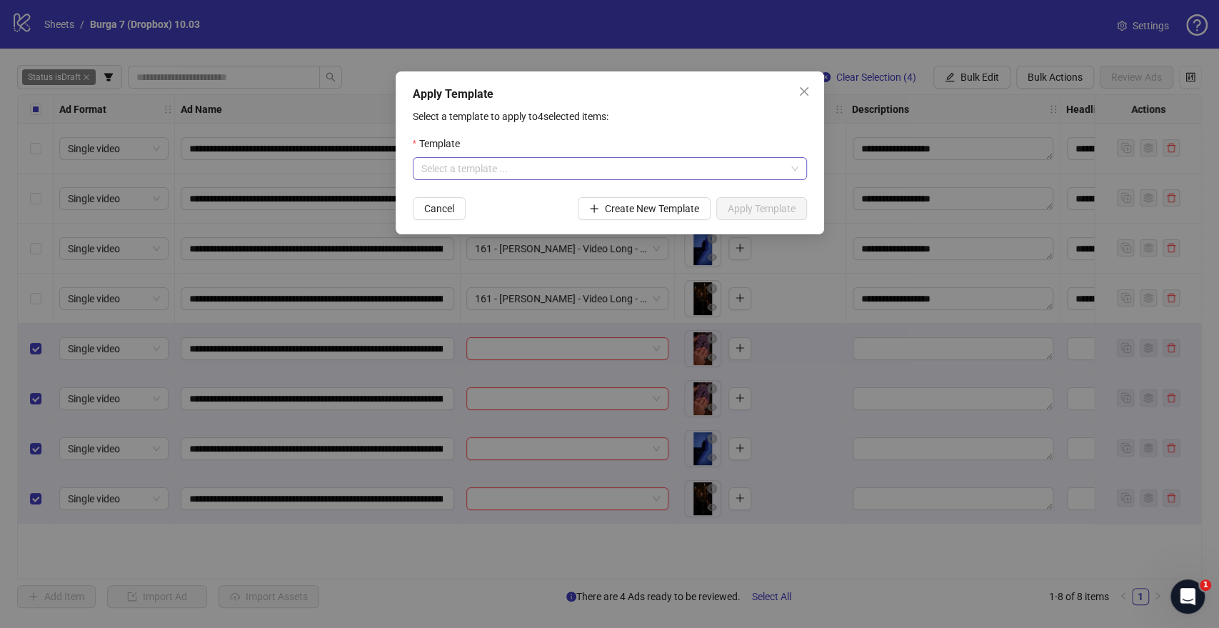
click at [600, 180] on div "Select a template ..." at bounding box center [610, 168] width 394 height 23
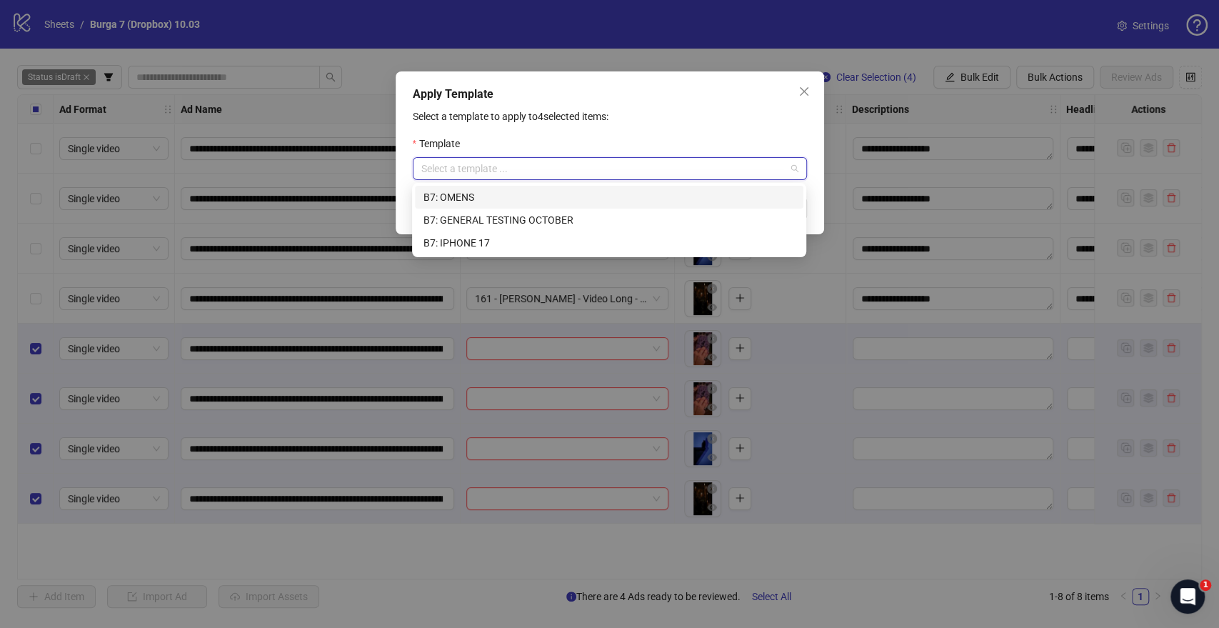
drag, startPoint x: 473, startPoint y: 193, endPoint x: 493, endPoint y: 196, distance: 20.3
click at [474, 193] on div "B7: OMENS" at bounding box center [609, 197] width 371 height 16
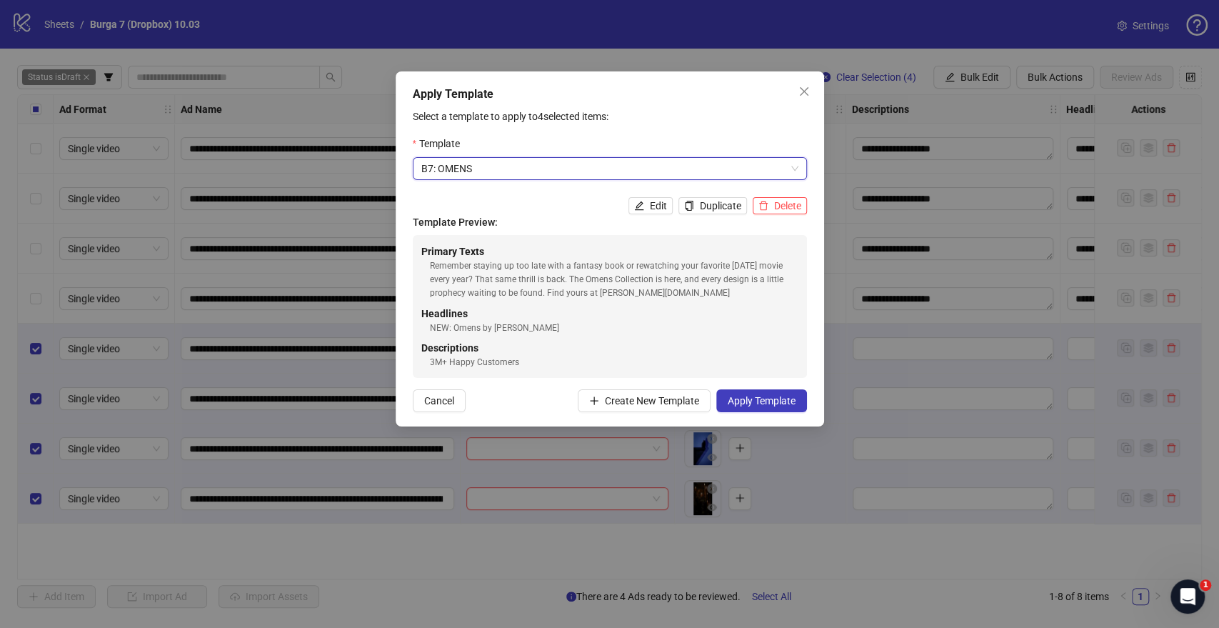
drag, startPoint x: 775, startPoint y: 399, endPoint x: 863, endPoint y: 186, distance: 229.9
click at [776, 399] on span "Apply Template" at bounding box center [762, 400] width 68 height 11
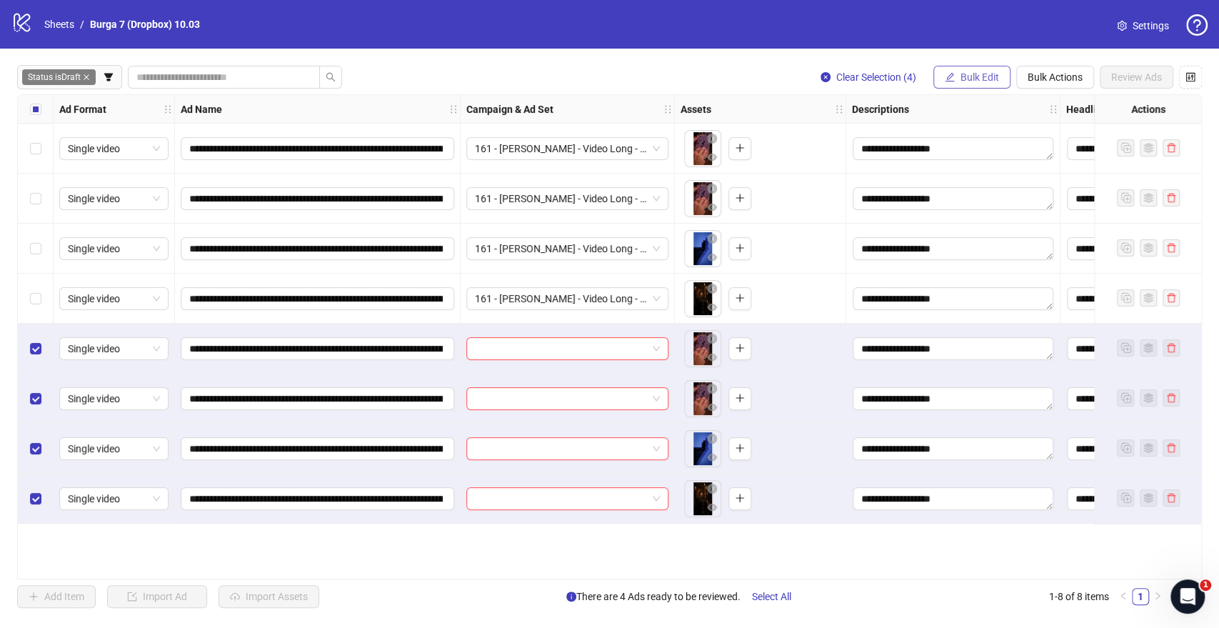
click at [960, 68] on button "Bulk Edit" at bounding box center [971, 77] width 77 height 23
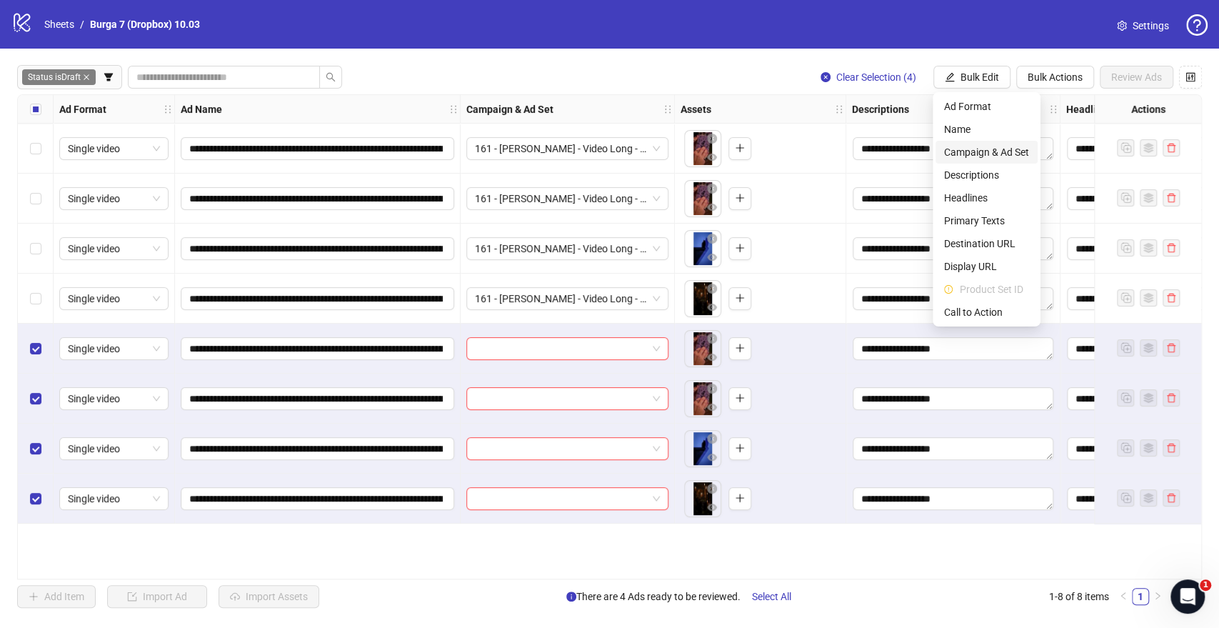
click at [988, 159] on span "Campaign & Ad Set" at bounding box center [986, 152] width 85 height 16
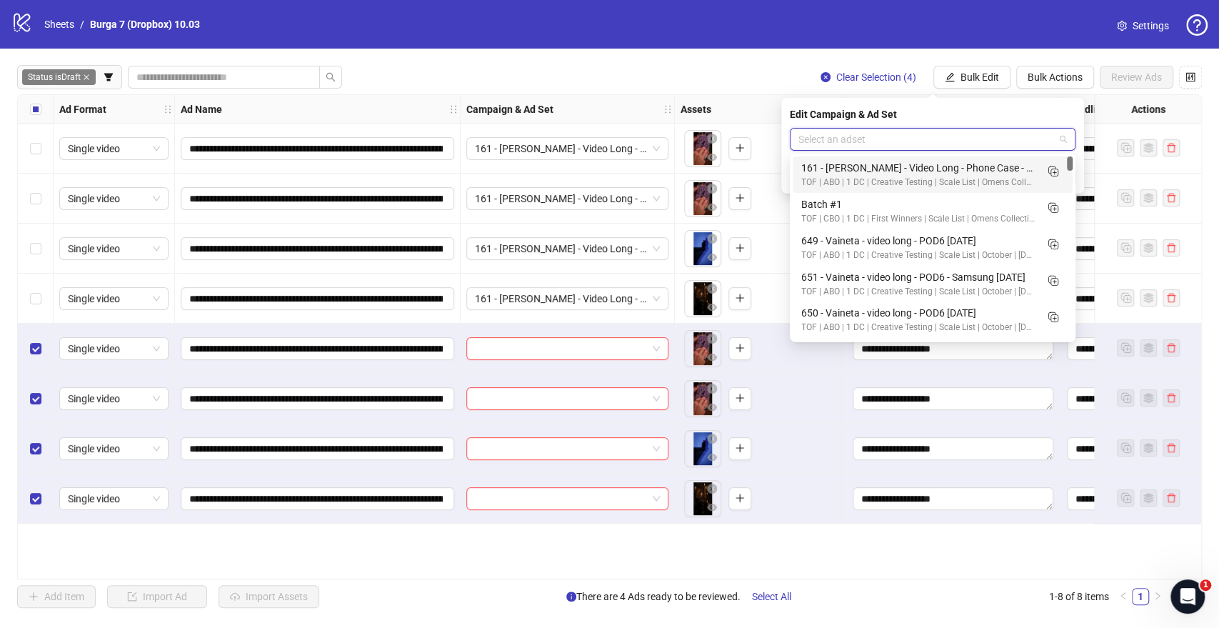
click at [883, 140] on input "search" at bounding box center [926, 139] width 256 height 21
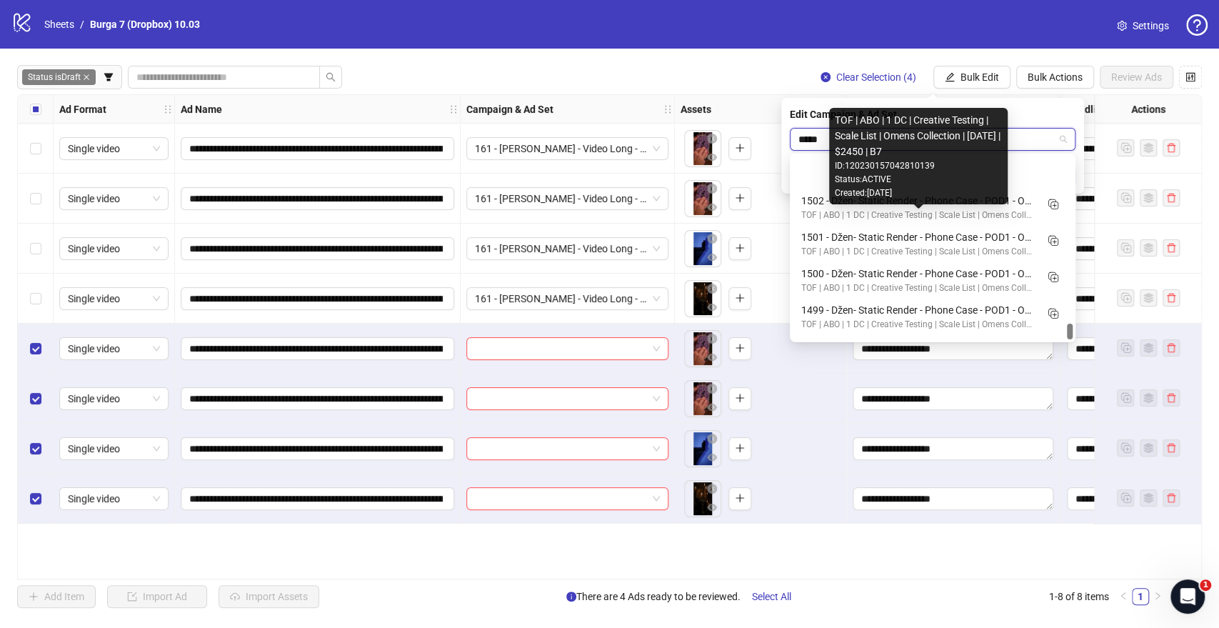
scroll to position [1893, 0]
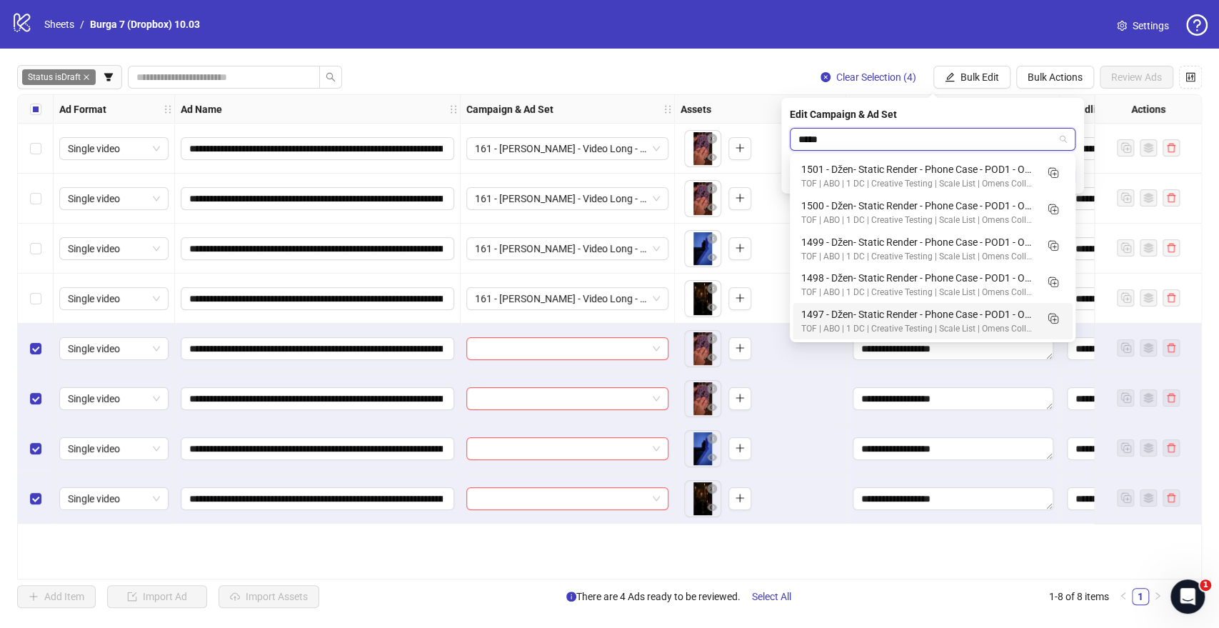
type input "*****"
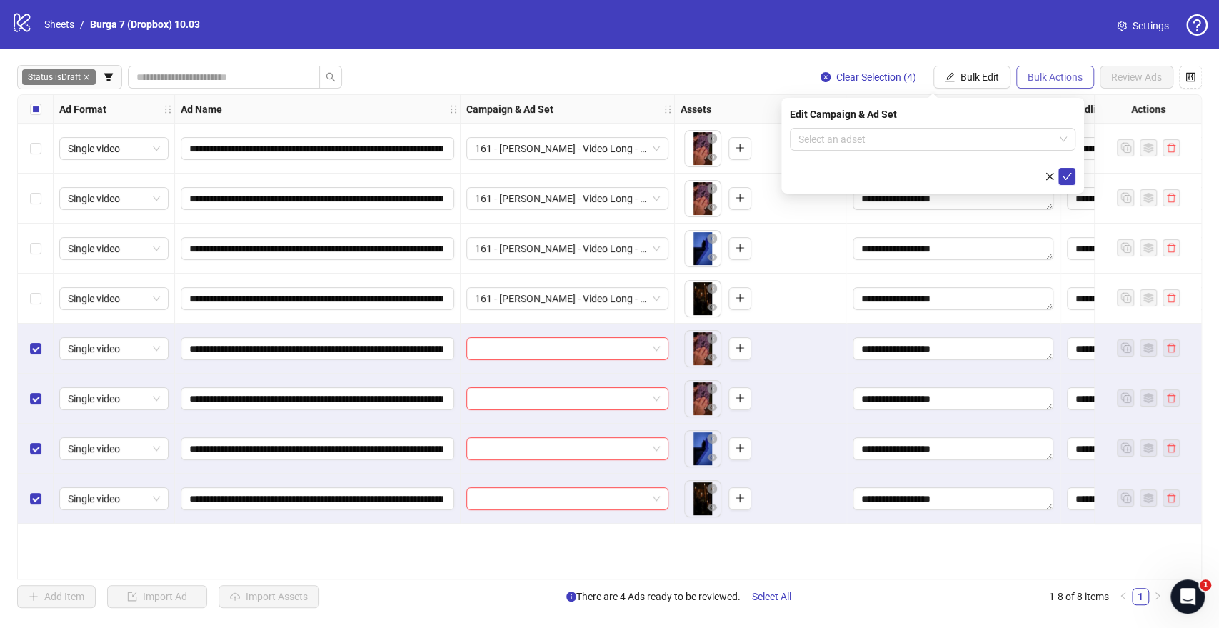
click at [1081, 79] on span "Bulk Actions" at bounding box center [1055, 76] width 55 height 11
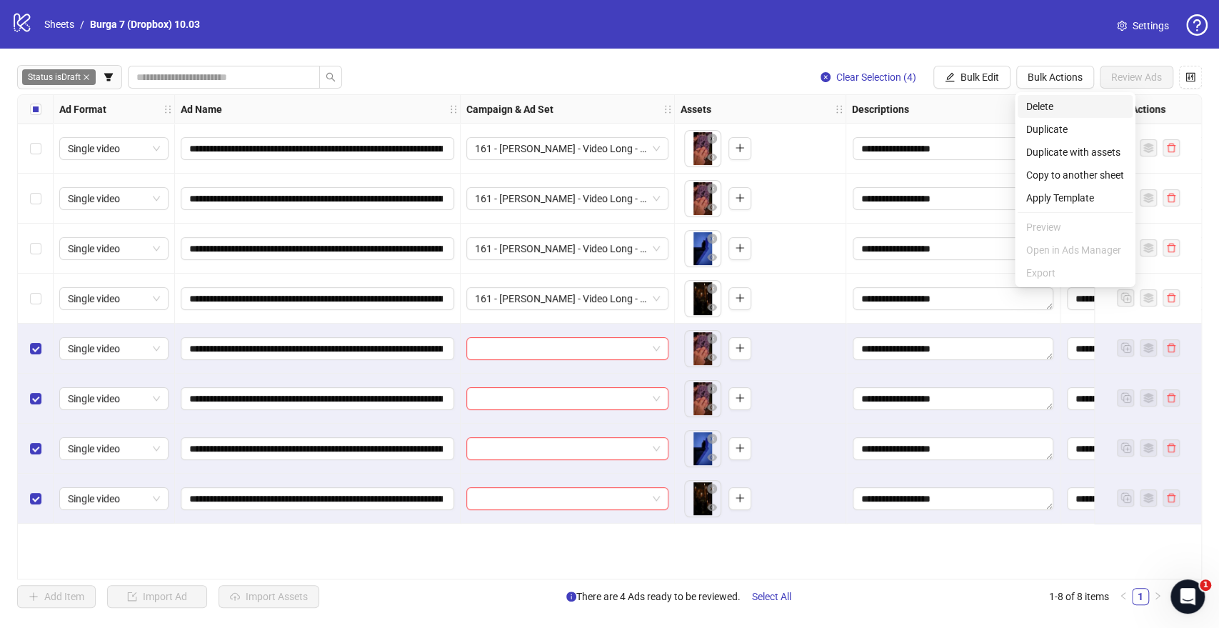
click at [1049, 104] on span "Delete" at bounding box center [1075, 107] width 98 height 16
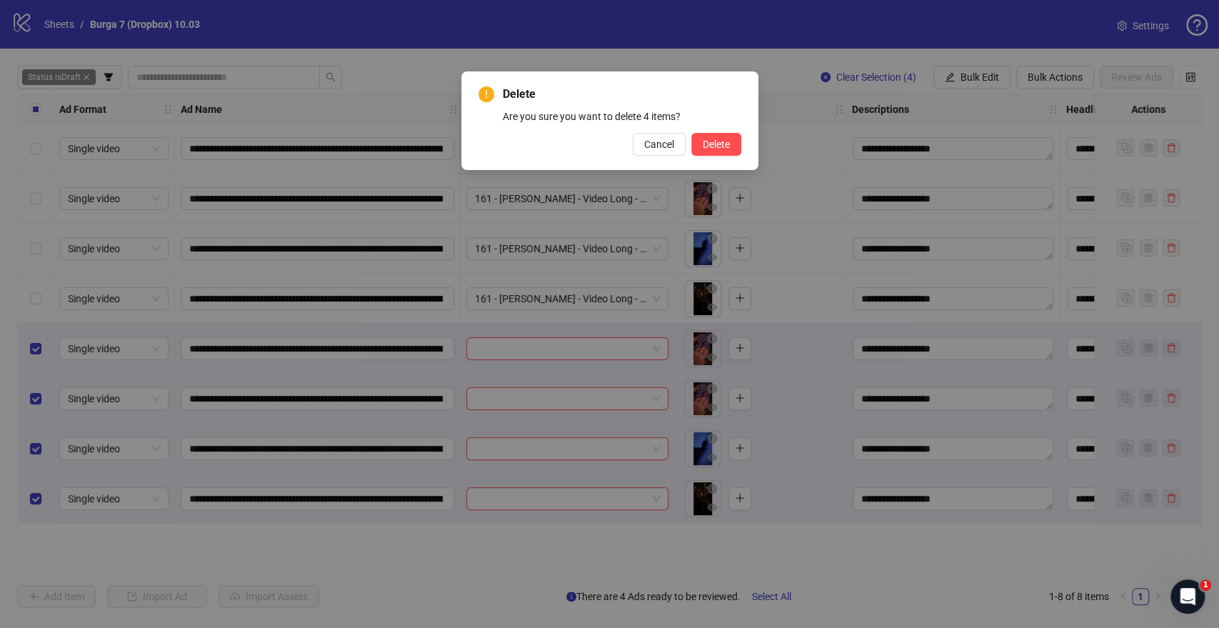
drag, startPoint x: 706, startPoint y: 149, endPoint x: 575, endPoint y: 169, distance: 133.0
click at [707, 149] on span "Delete" at bounding box center [716, 144] width 27 height 11
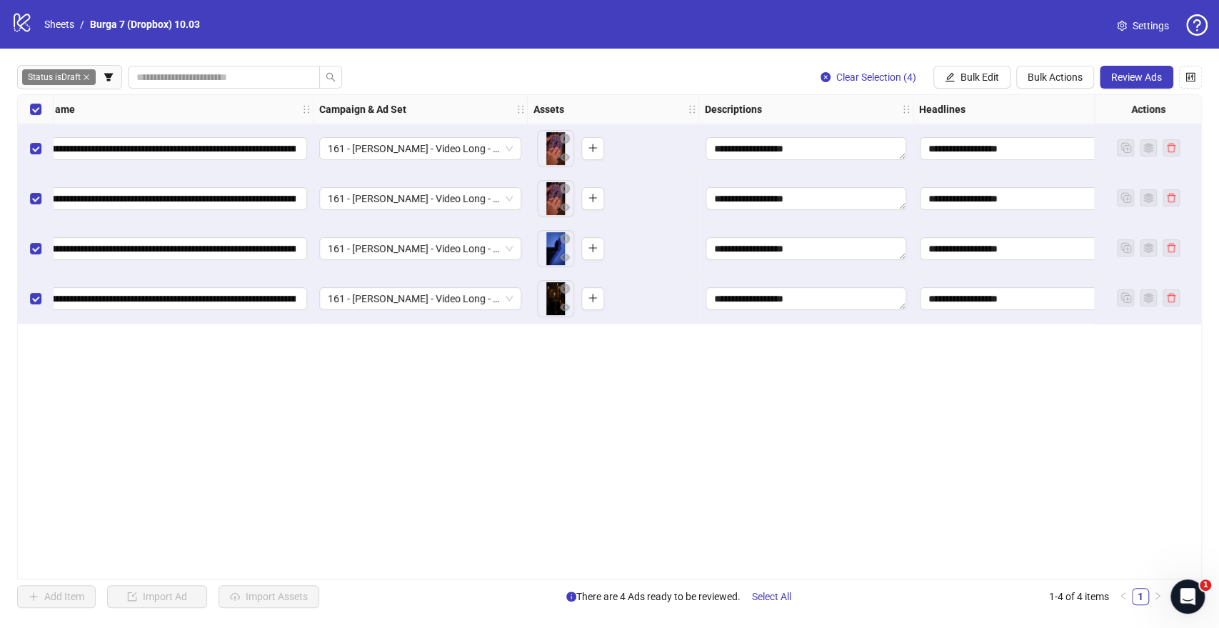
scroll to position [0, 0]
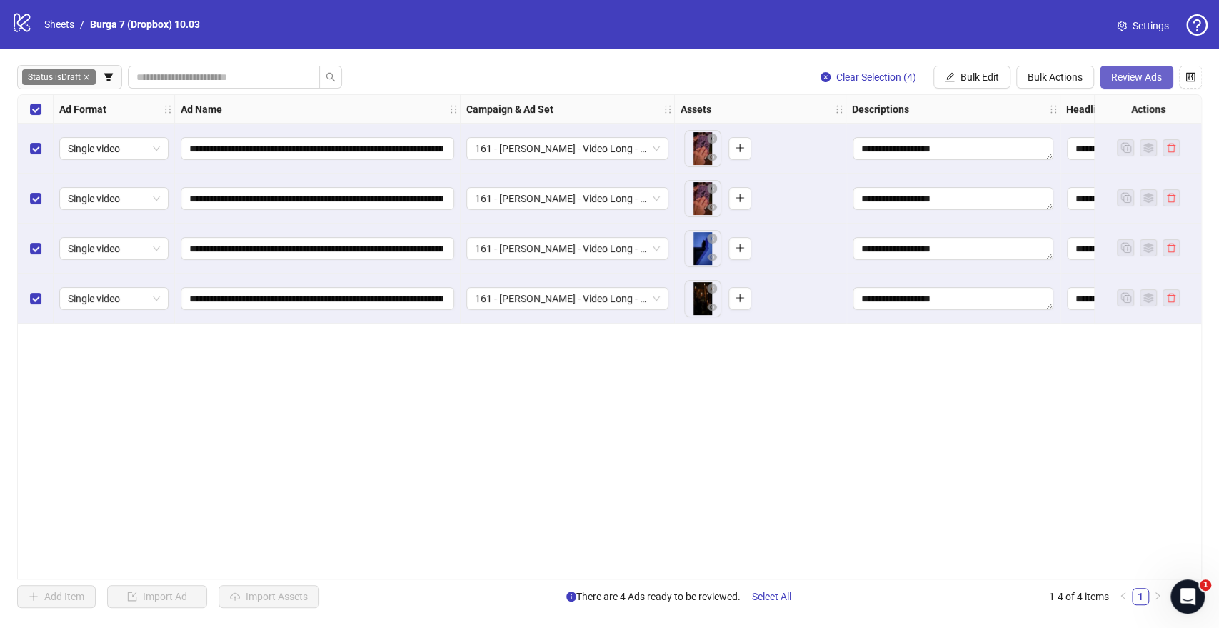
click at [1132, 70] on button "Review Ads" at bounding box center [1137, 77] width 74 height 23
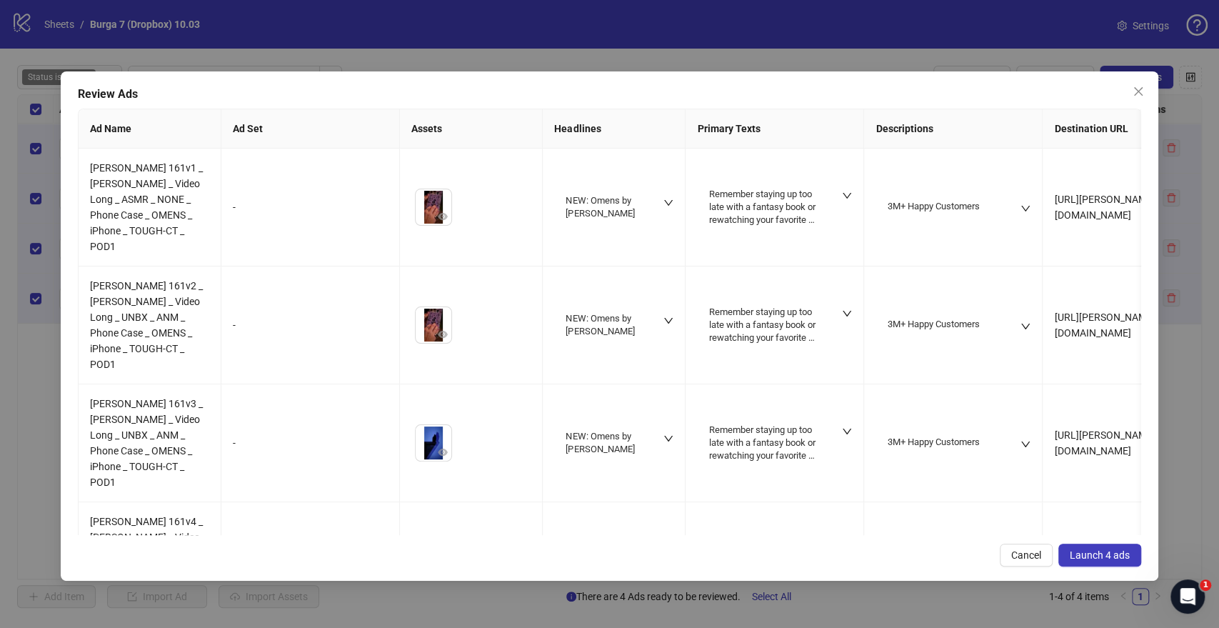
click at [1086, 551] on span "Launch 4 ads" at bounding box center [1100, 554] width 60 height 11
